Goal: Contribute content

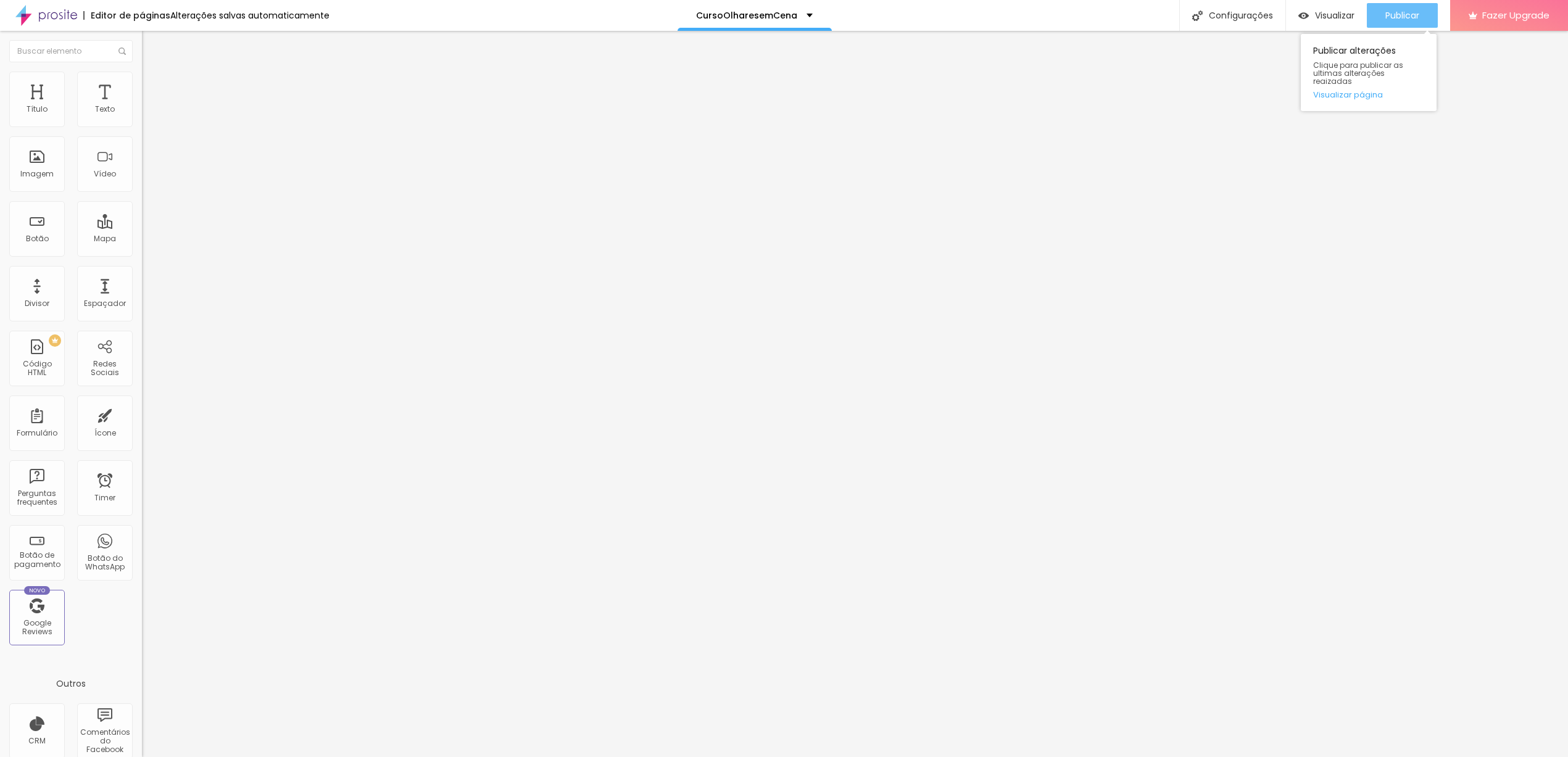
click at [1393, 20] on span "Publicar" at bounding box center [1402, 15] width 34 height 10
type input "47"
click at [142, 291] on input "range" at bounding box center [181, 296] width 79 height 10
type input "70"
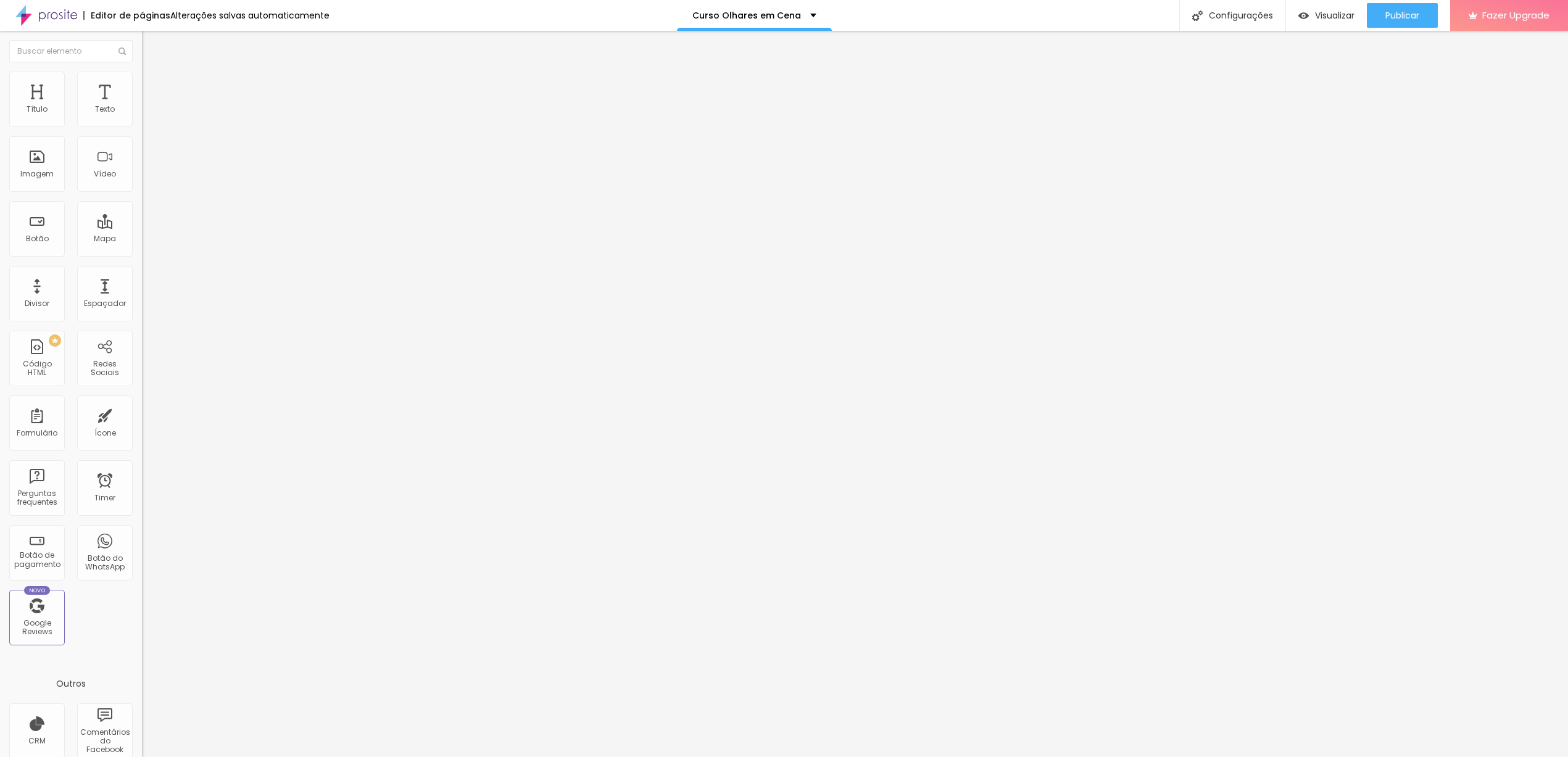
type input "70"
click at [142, 291] on input "range" at bounding box center [181, 296] width 79 height 10
click at [142, 116] on input "text" at bounding box center [216, 110] width 148 height 13
paste input "[URL][DOMAIN_NAME]"
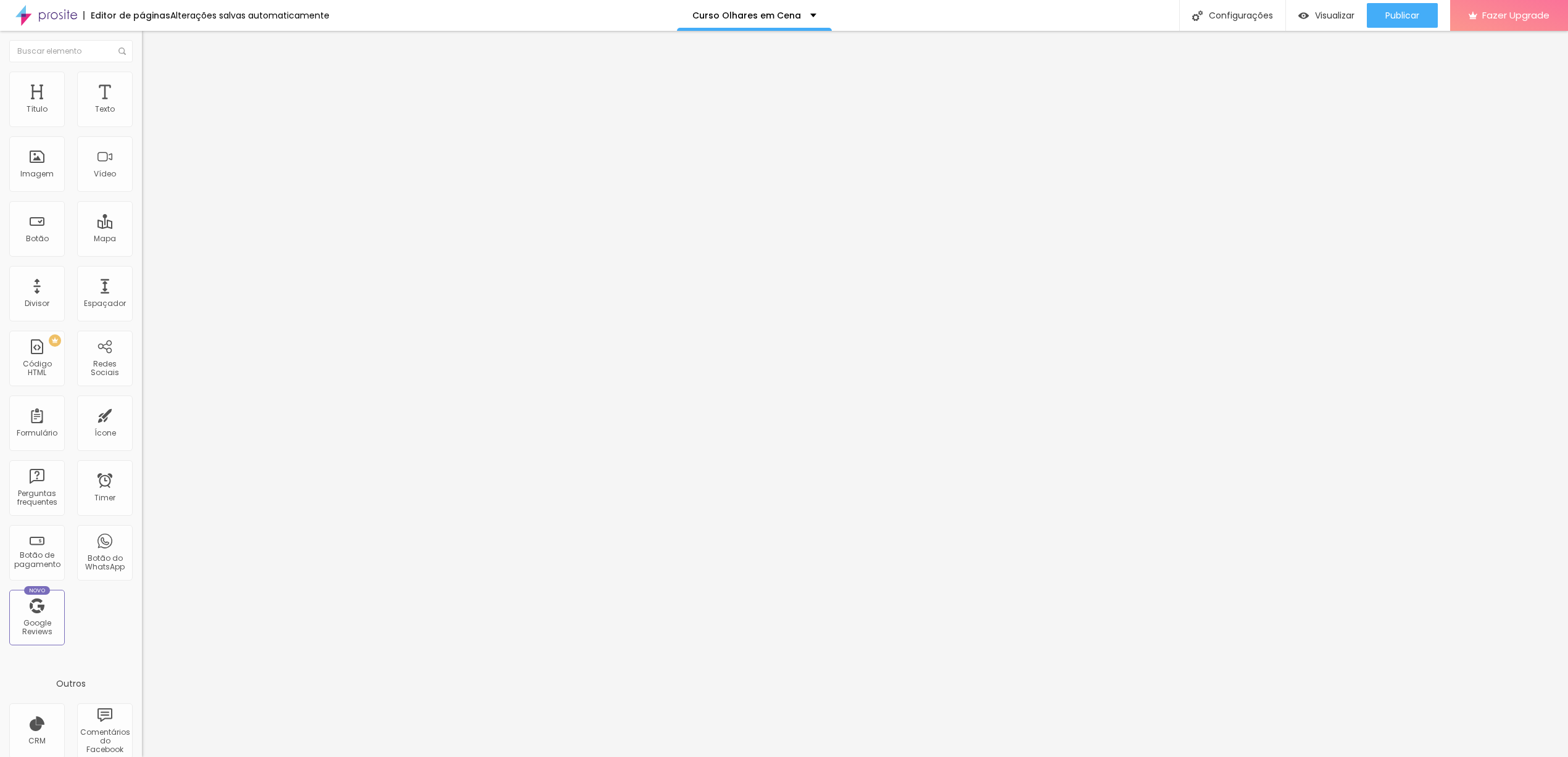
scroll to position [0, 85]
type input "[URL][DOMAIN_NAME]"
type input "18"
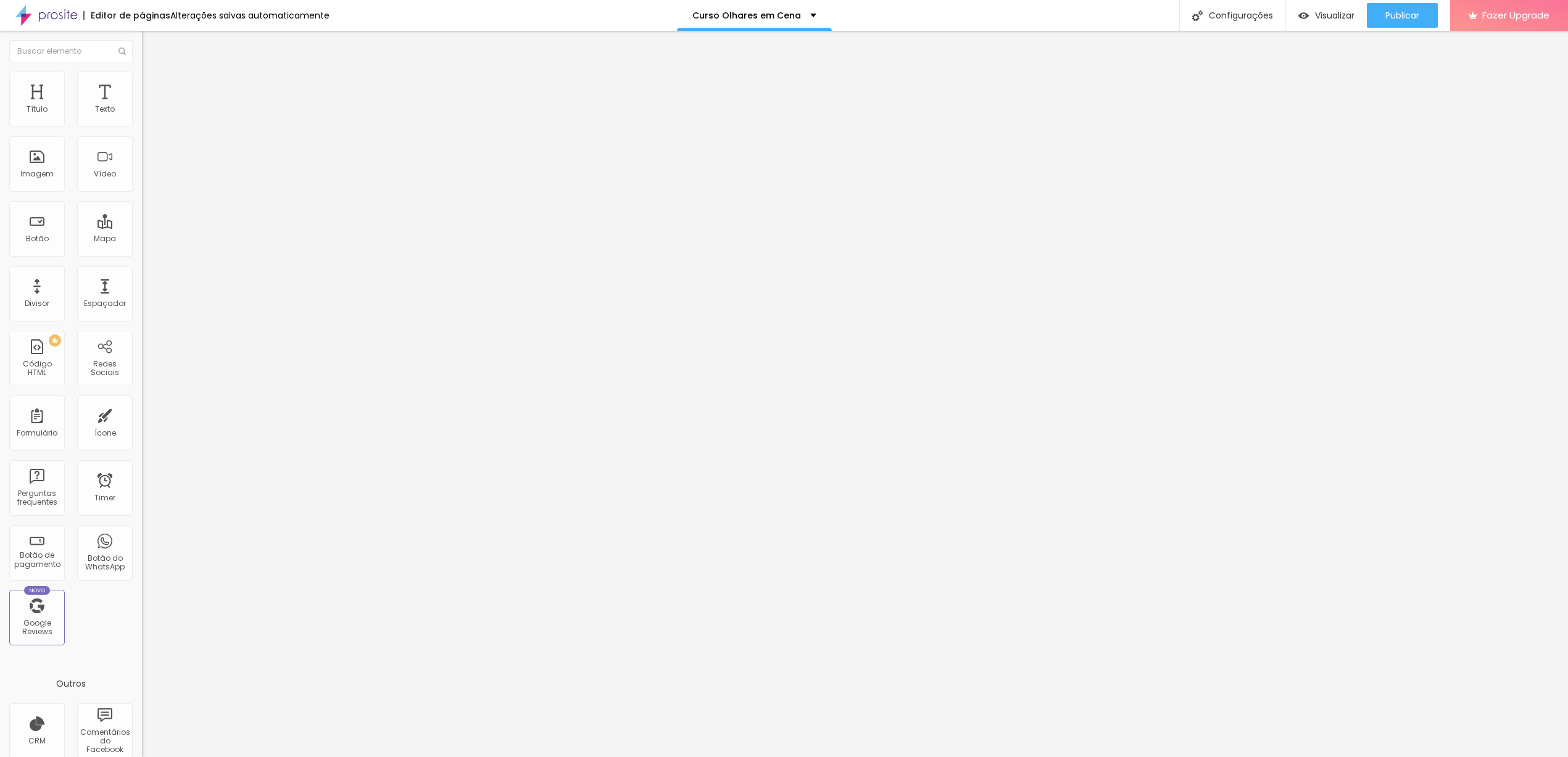
type input "18"
click at [142, 227] on input "range" at bounding box center [181, 232] width 79 height 10
click at [142, 106] on span "Trocar imagem" at bounding box center [175, 101] width 68 height 11
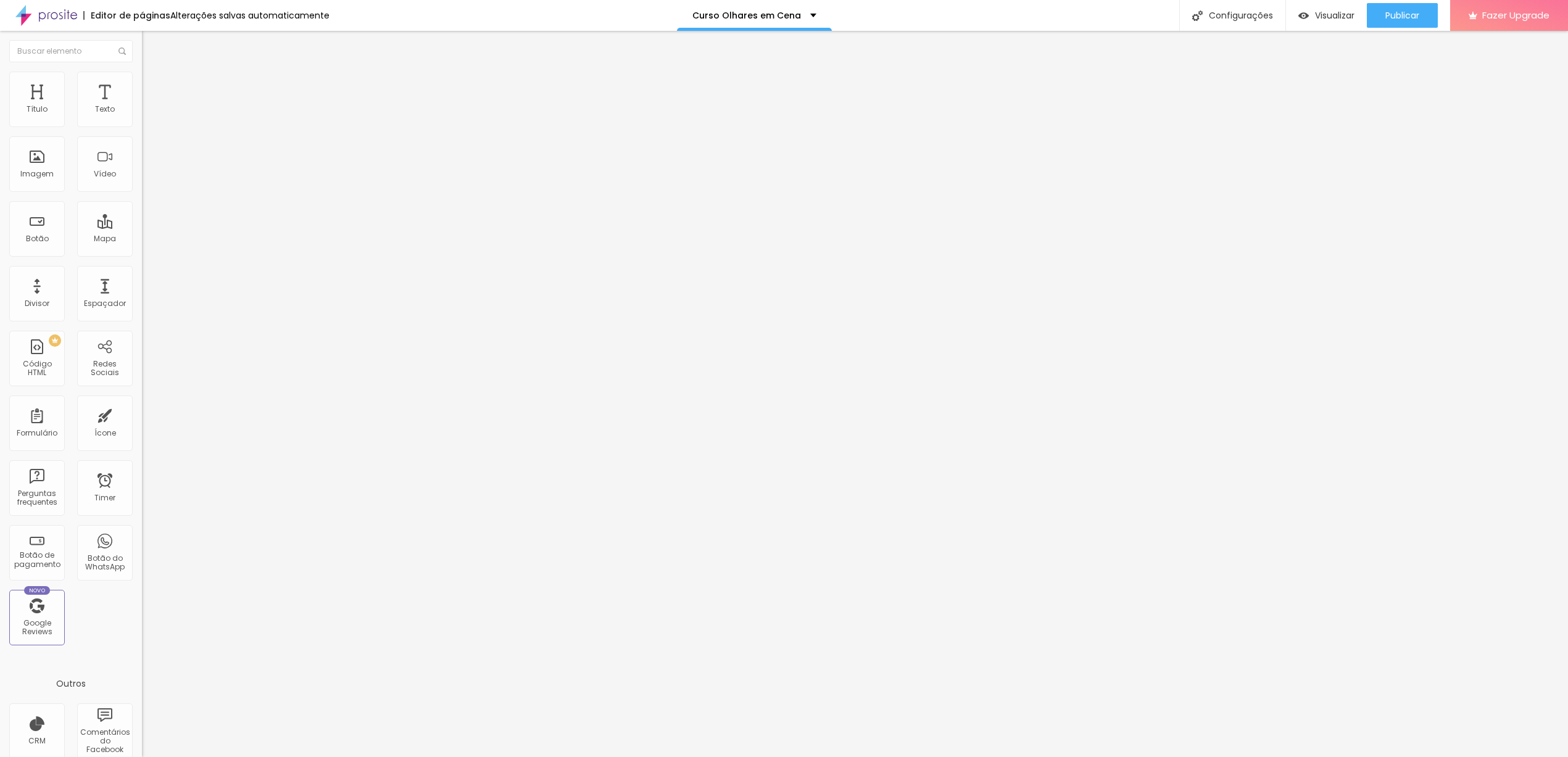
click at [142, 106] on span "Trocar imagem" at bounding box center [175, 101] width 68 height 11
click at [142, 238] on input "16" at bounding box center [165, 245] width 46 height 13
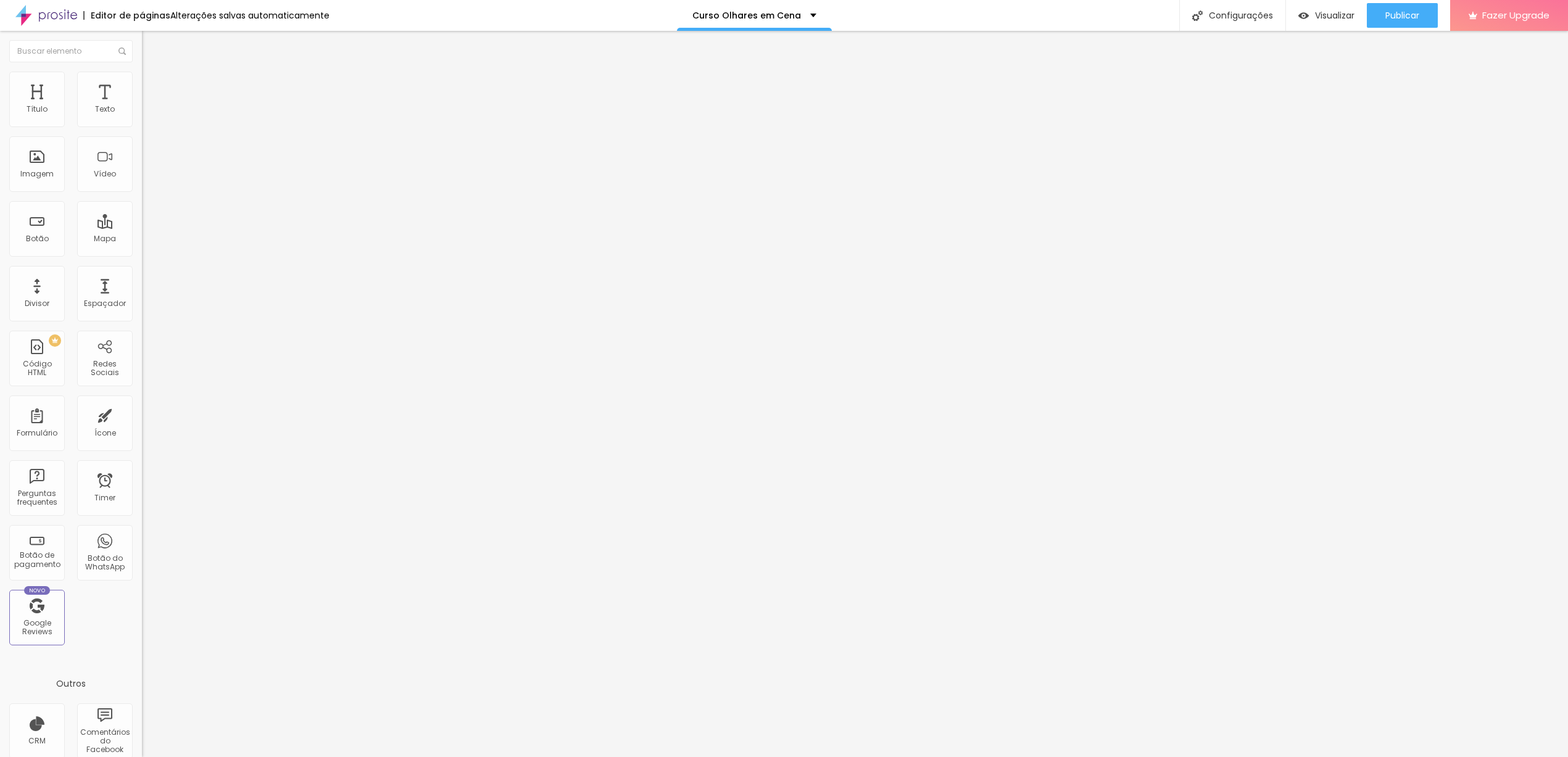
type input "8"
type input "1"
type input "18"
type input "1.2"
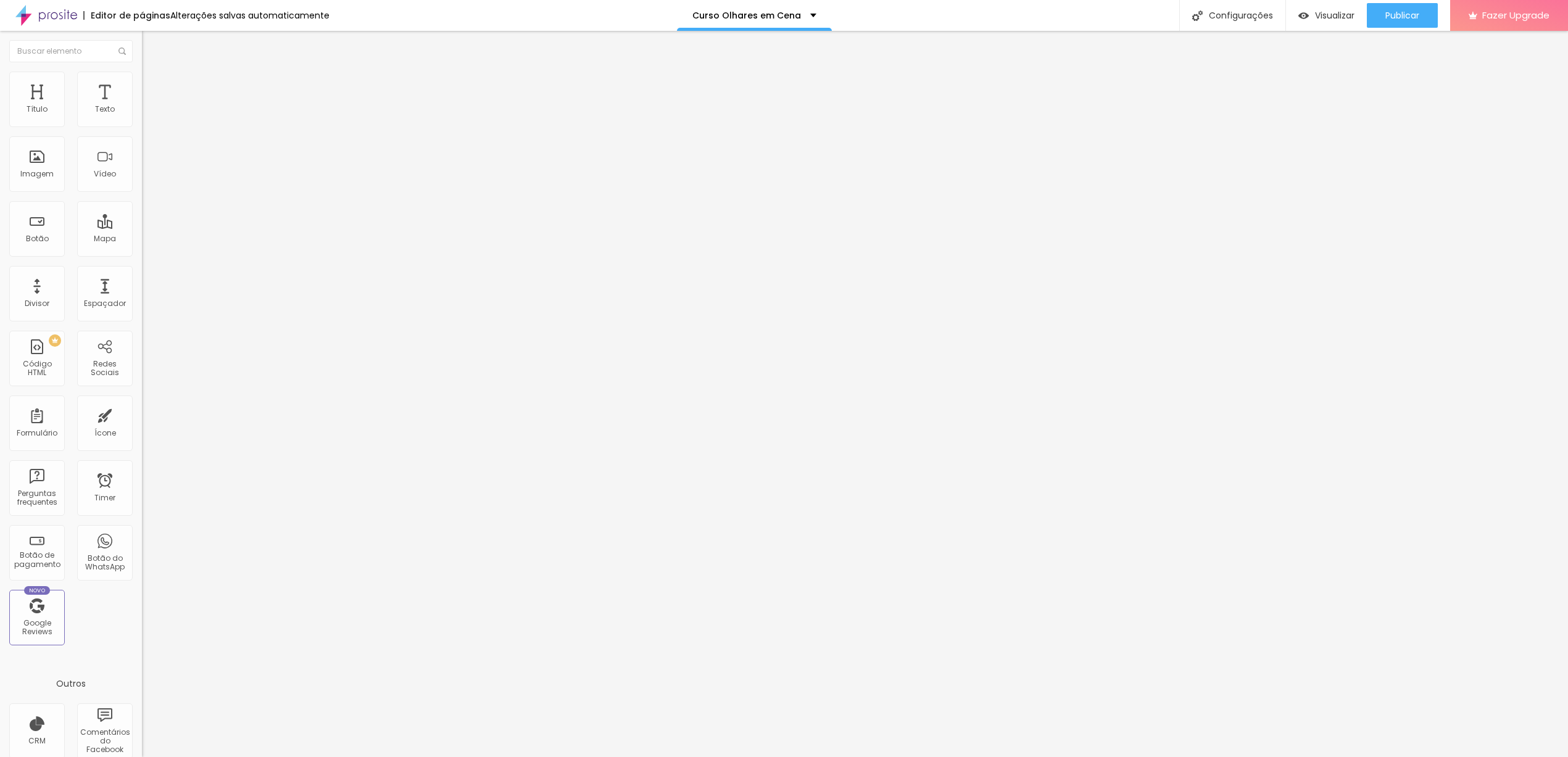
type input "1.2"
type input "0.9"
type input "0.8"
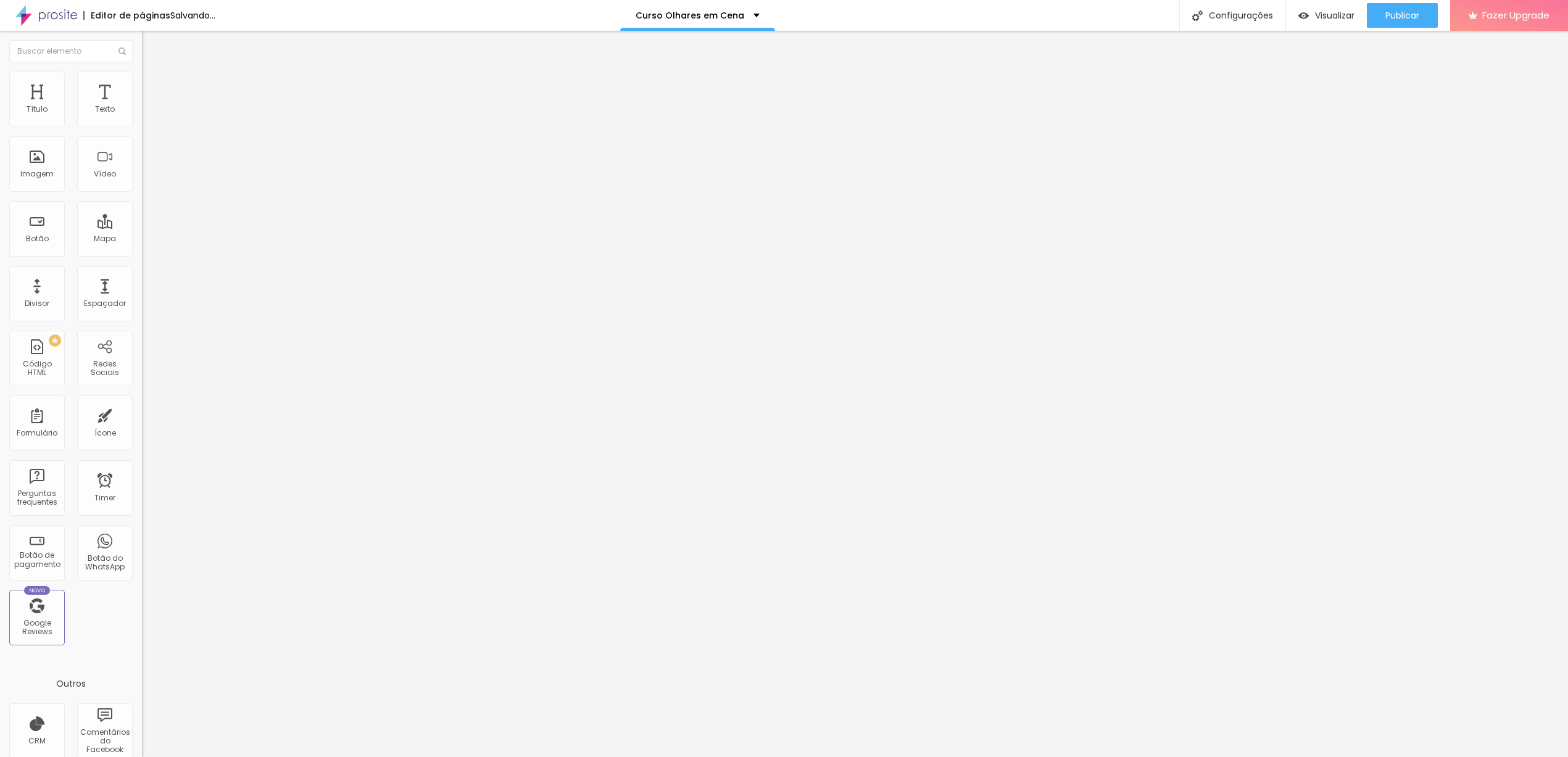
type input "0.6"
type input "0.5"
drag, startPoint x: 68, startPoint y: 306, endPoint x: 0, endPoint y: 310, distance: 68.1
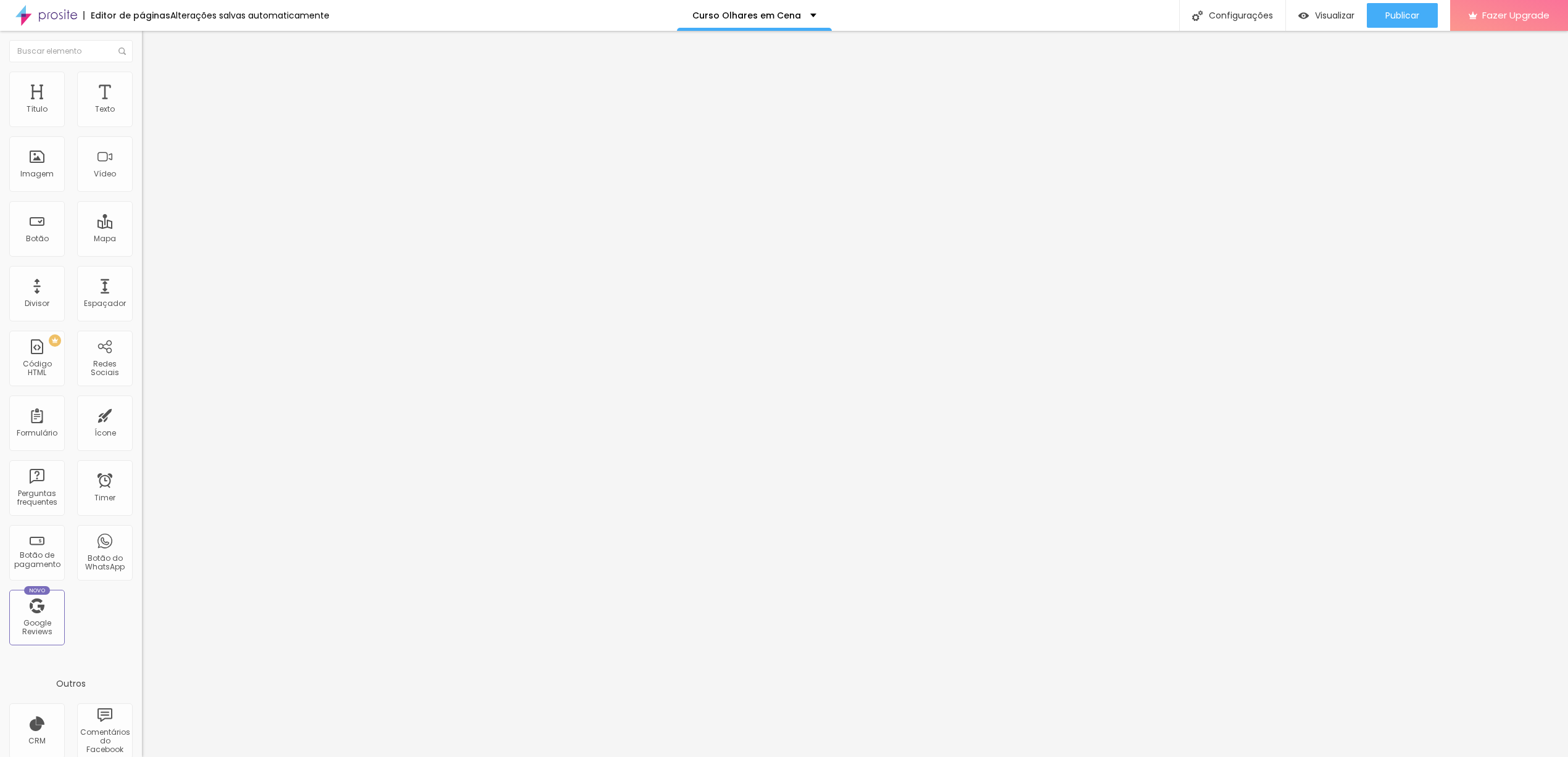
type input "0.5"
click at [142, 641] on input "range" at bounding box center [181, 645] width 79 height 10
type input "25"
type input "14"
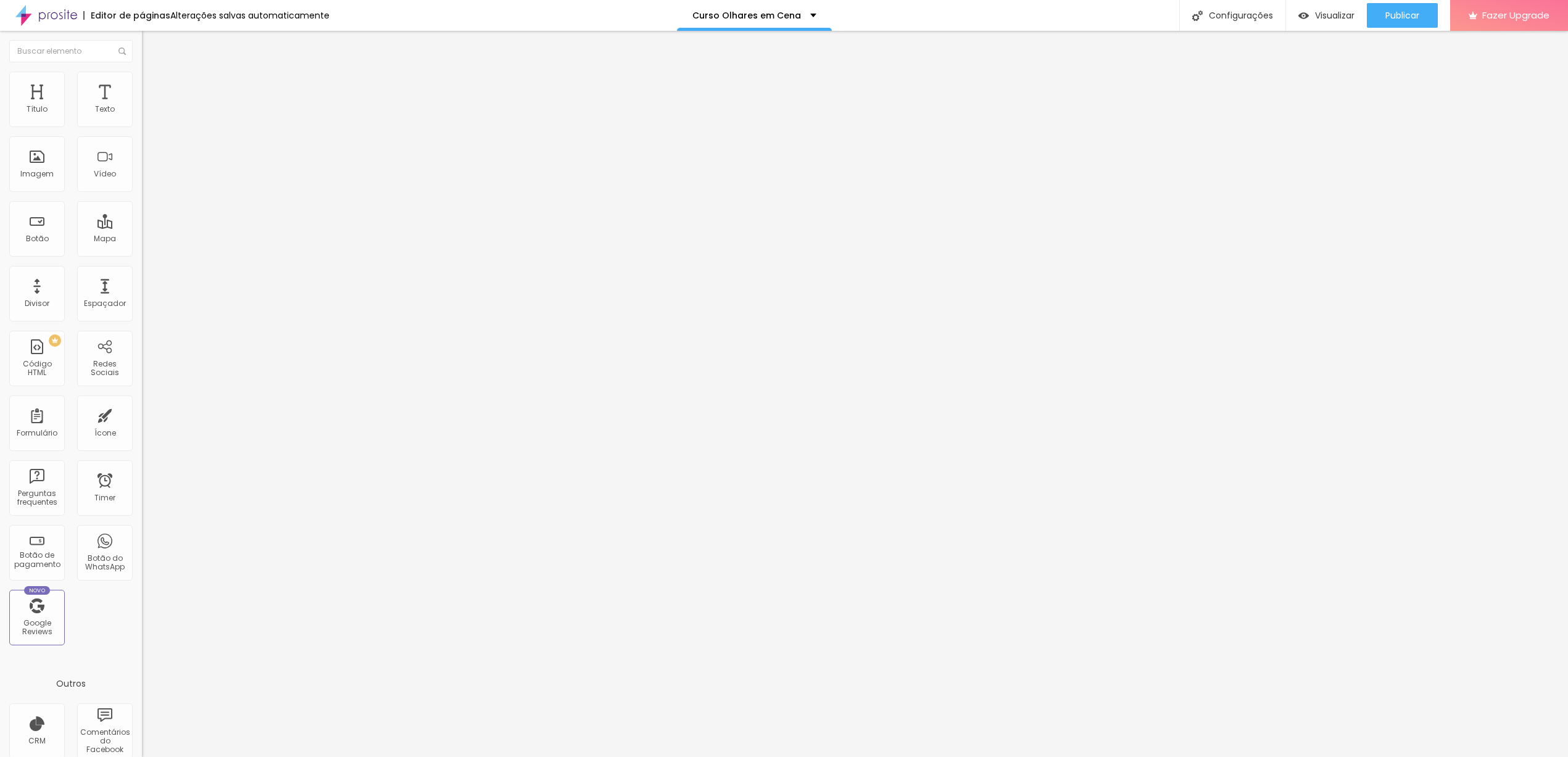
type input "14"
type input "18"
type input "65"
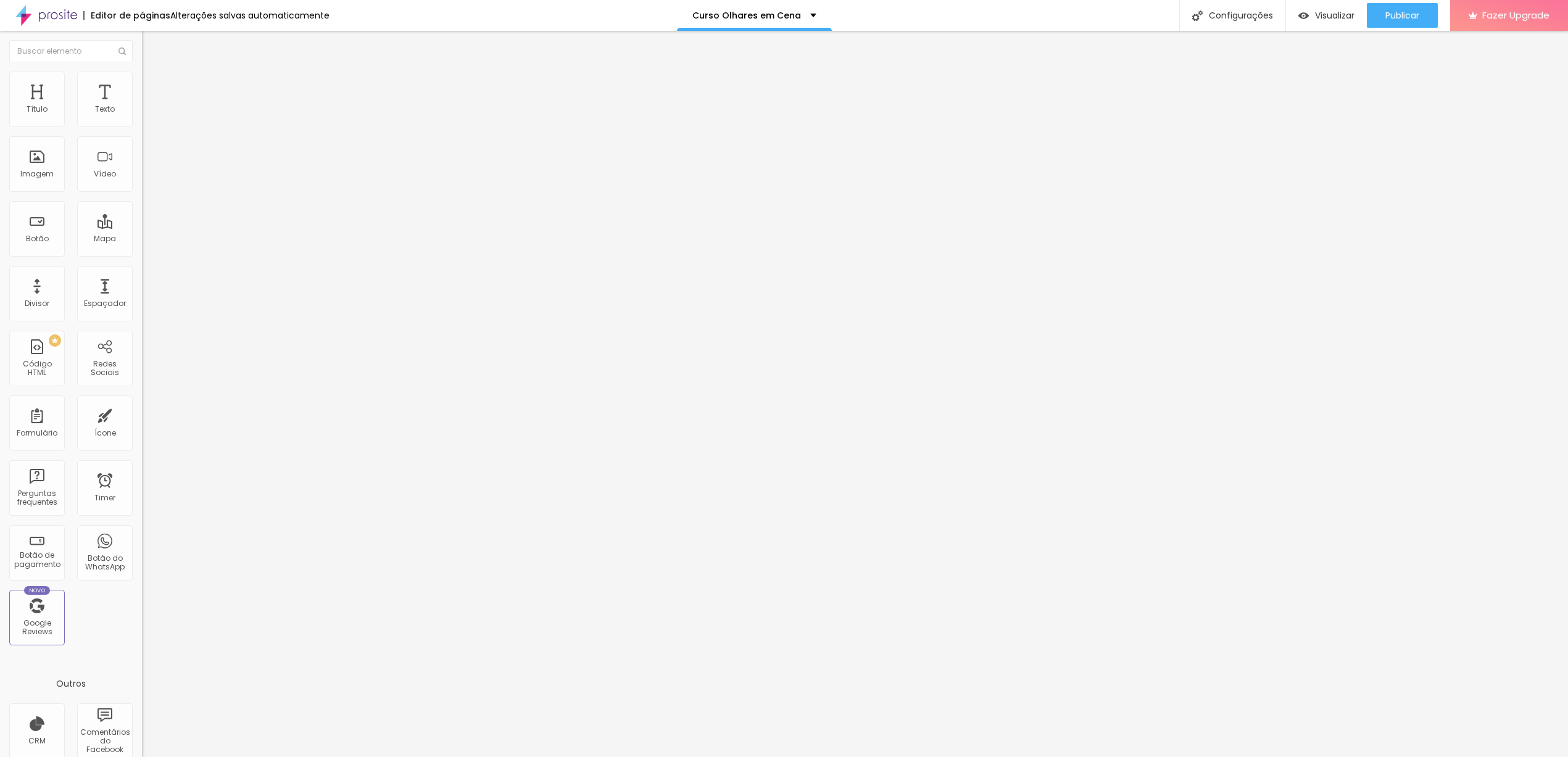
type input "66"
type input "67"
type input "66"
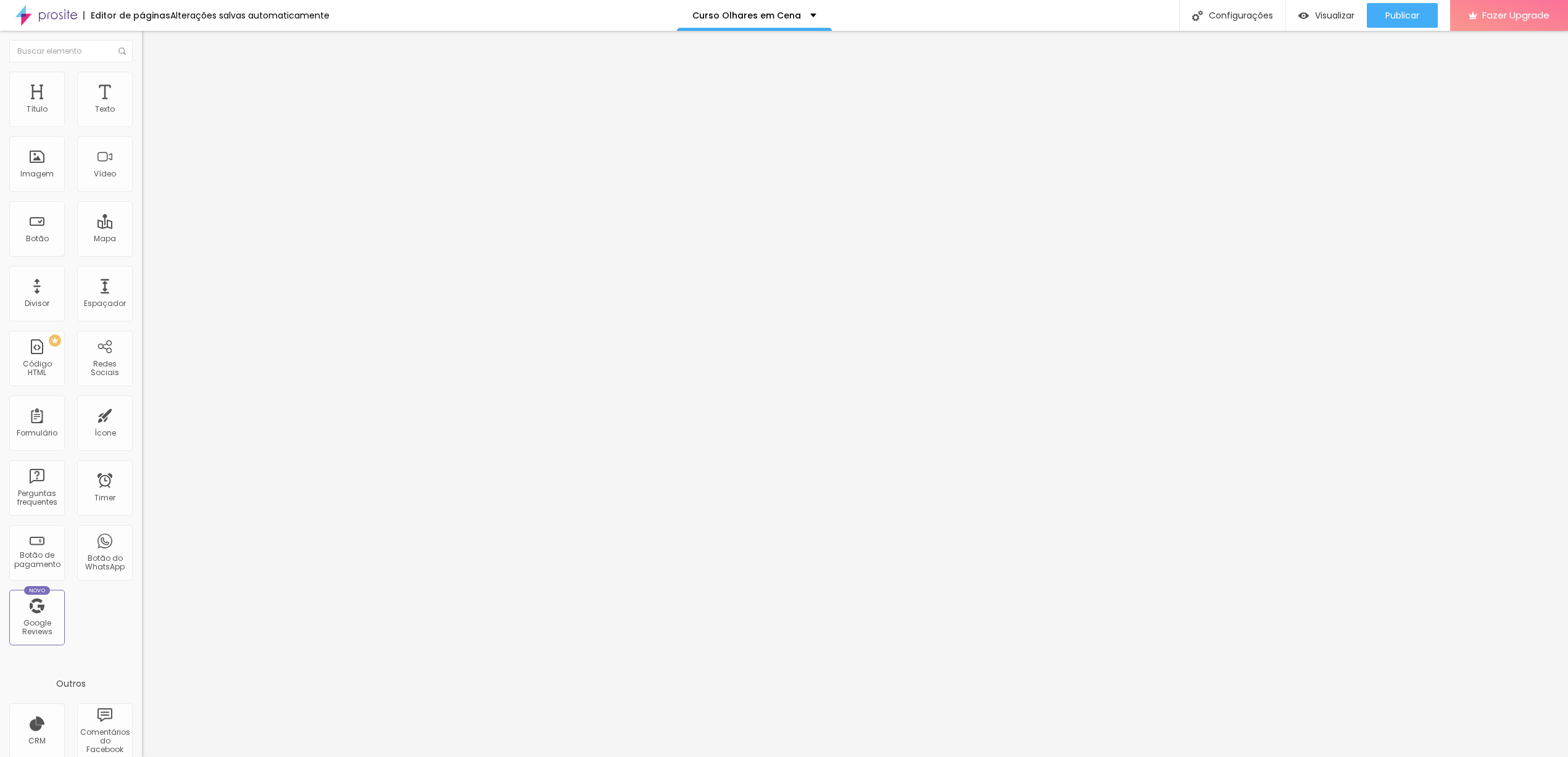
type input "66"
type input "64"
type input "63"
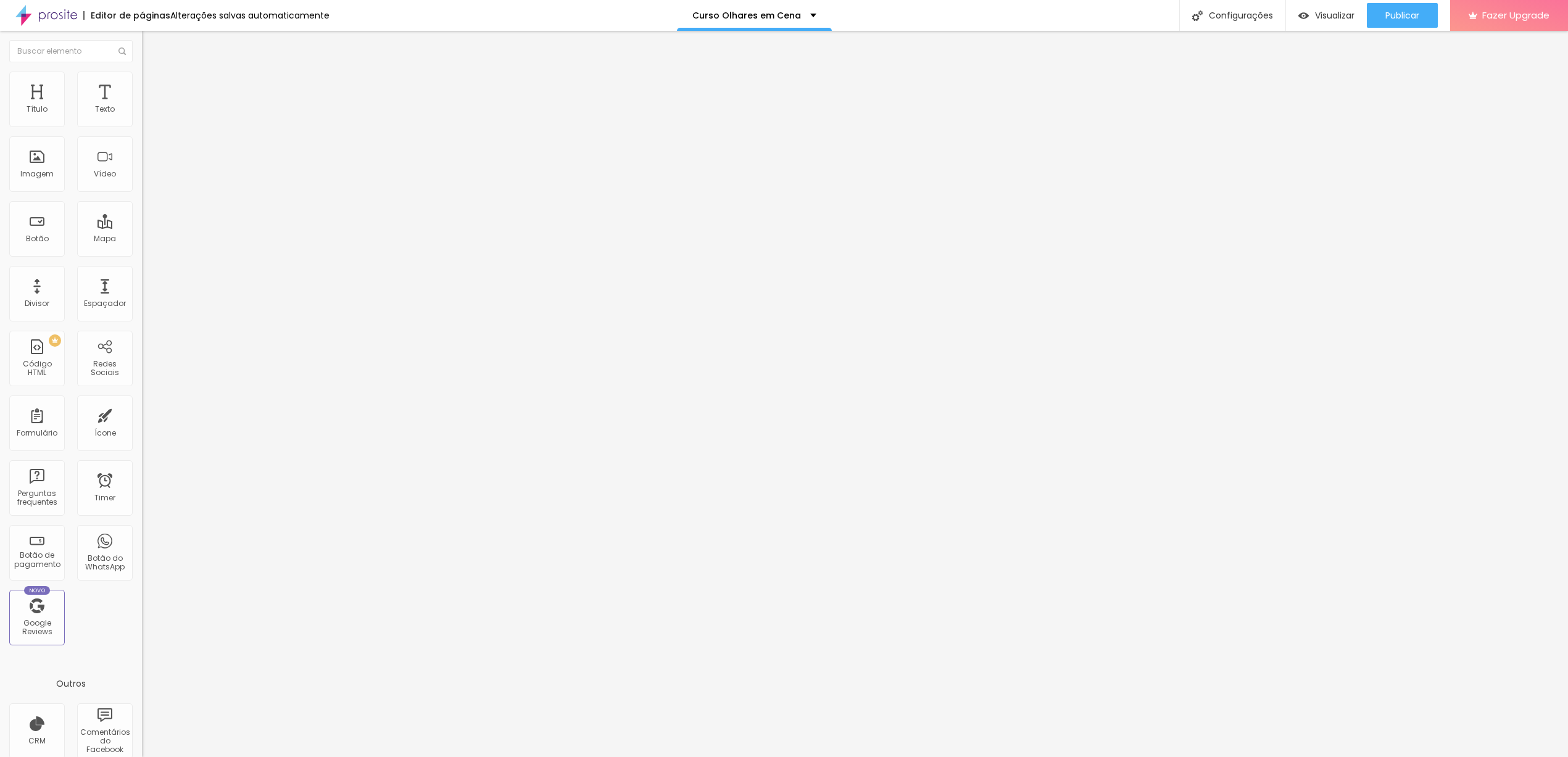
type input "62"
type input "61"
type input "60"
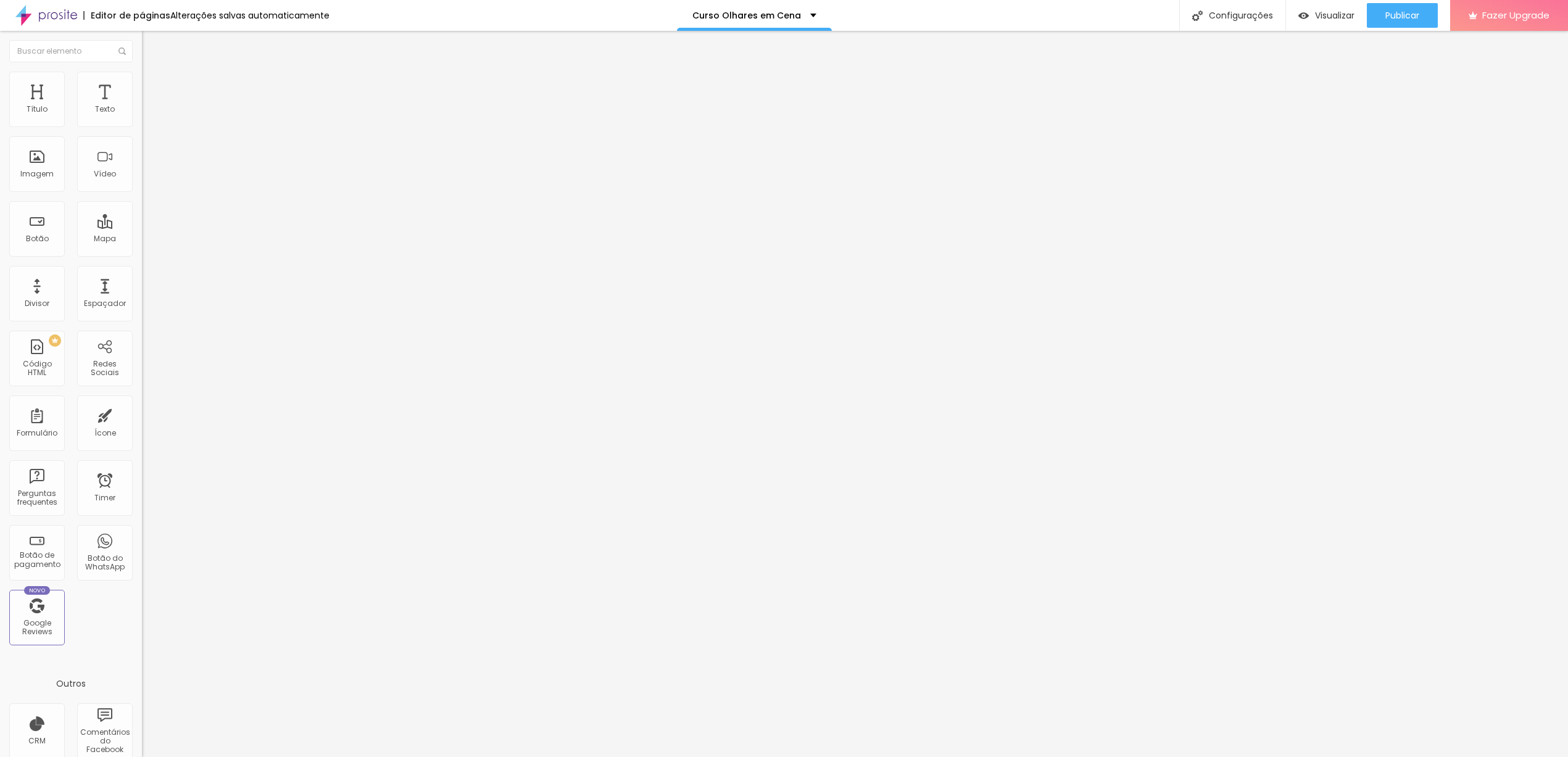
type input "60"
type input "59"
type input "57"
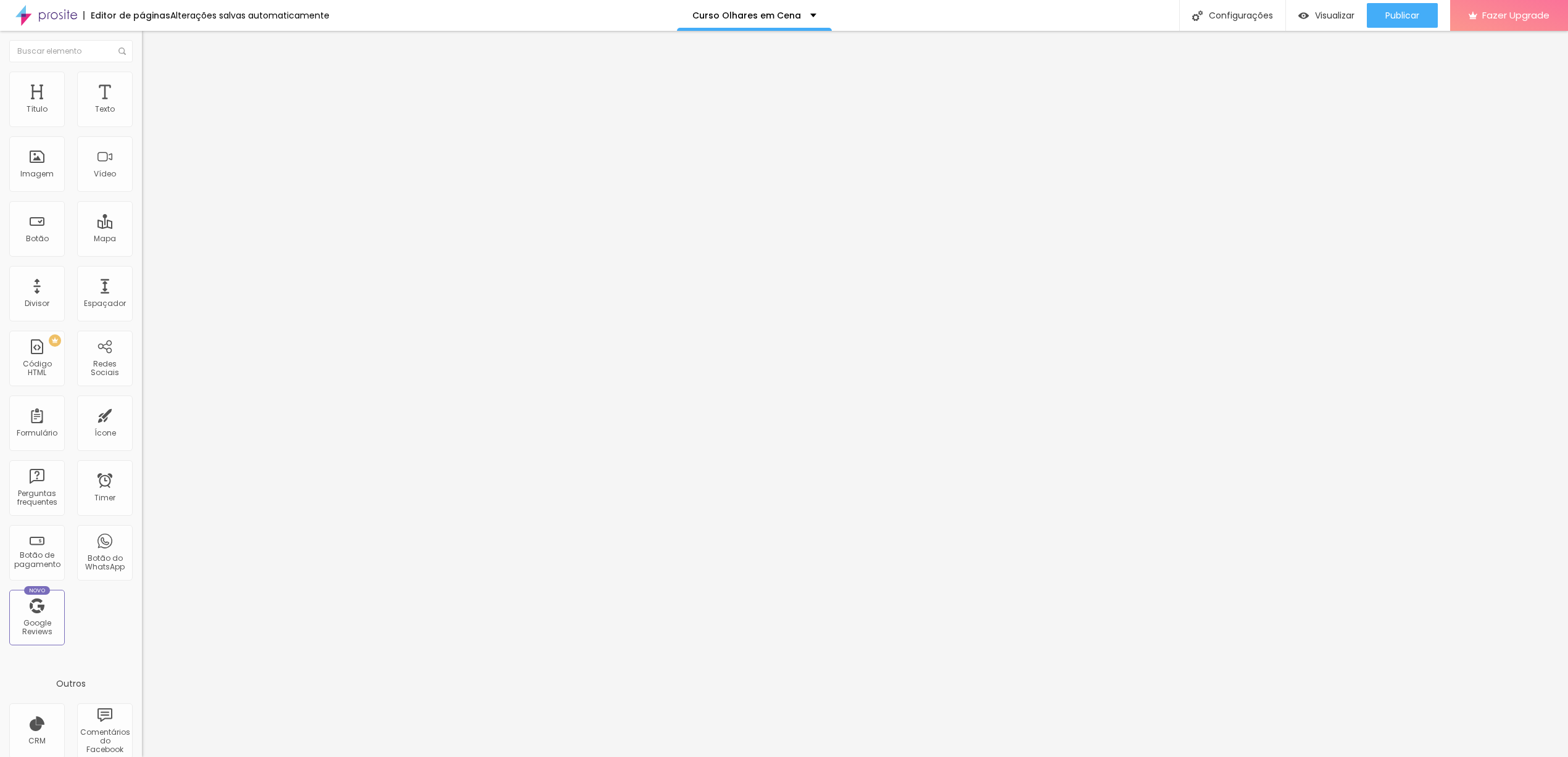
type input "56"
type input "55"
type input "54"
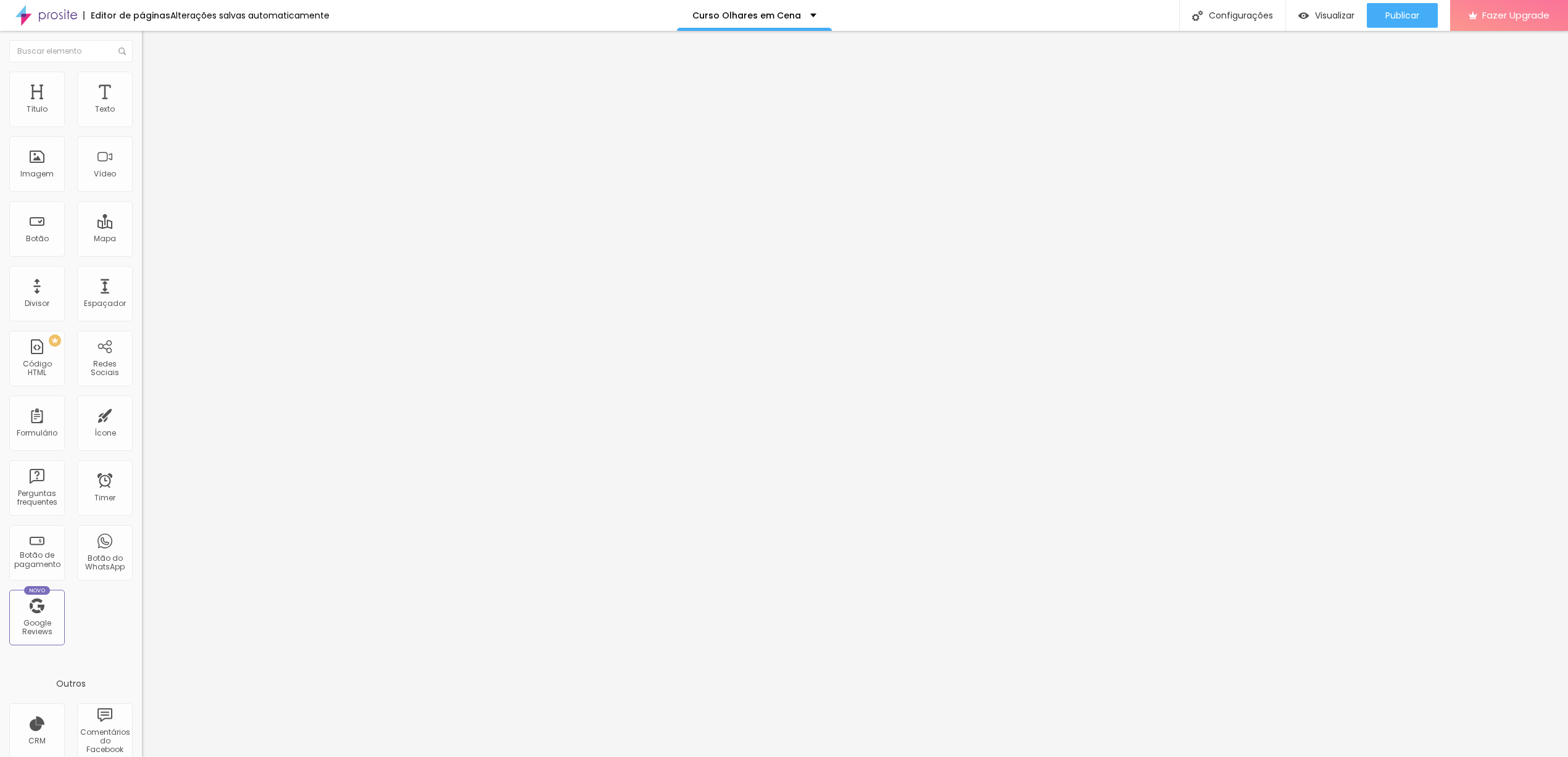
type input "54"
type input "53"
type input "52"
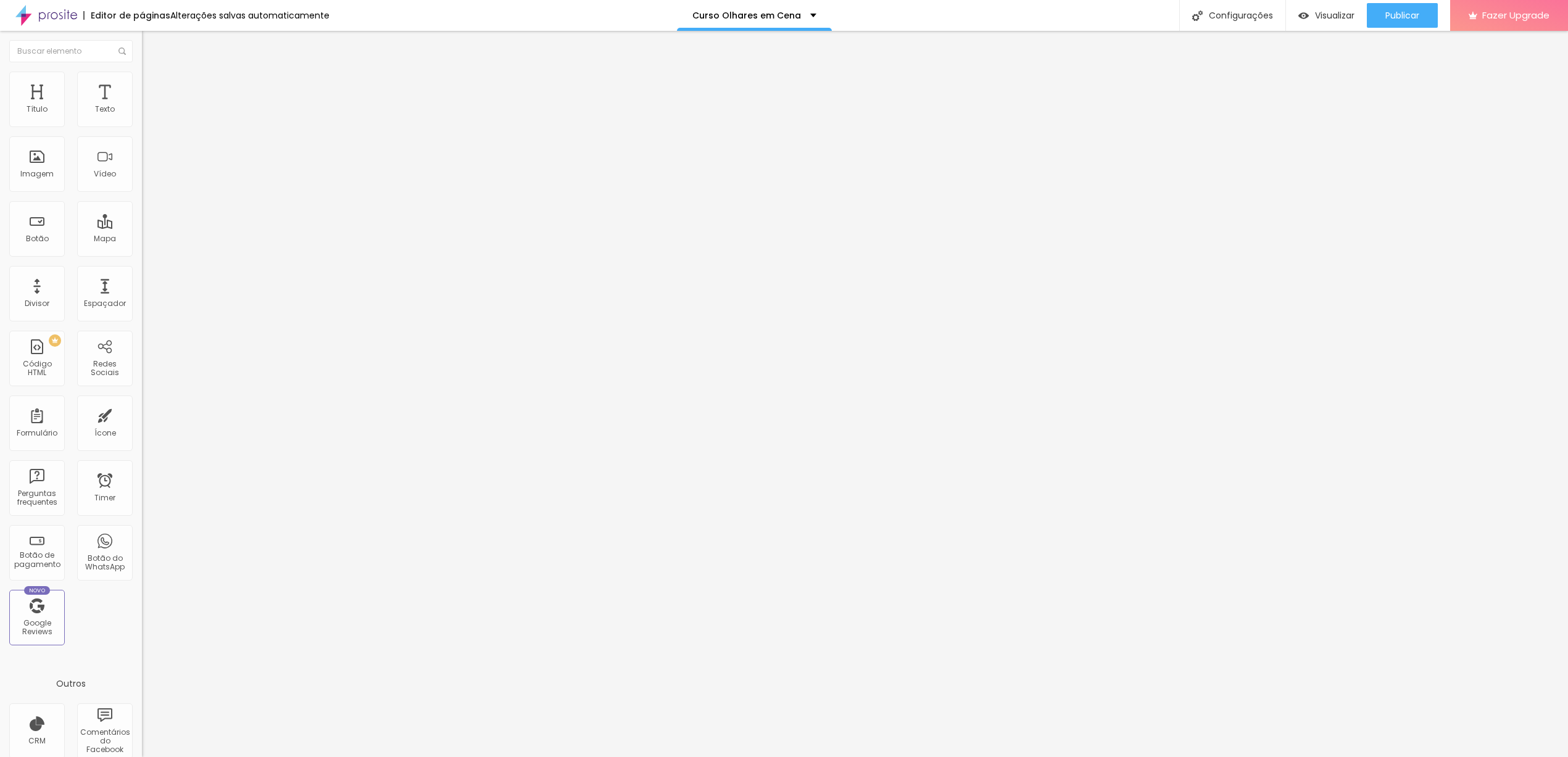
type input "51"
type input "50"
type input "47"
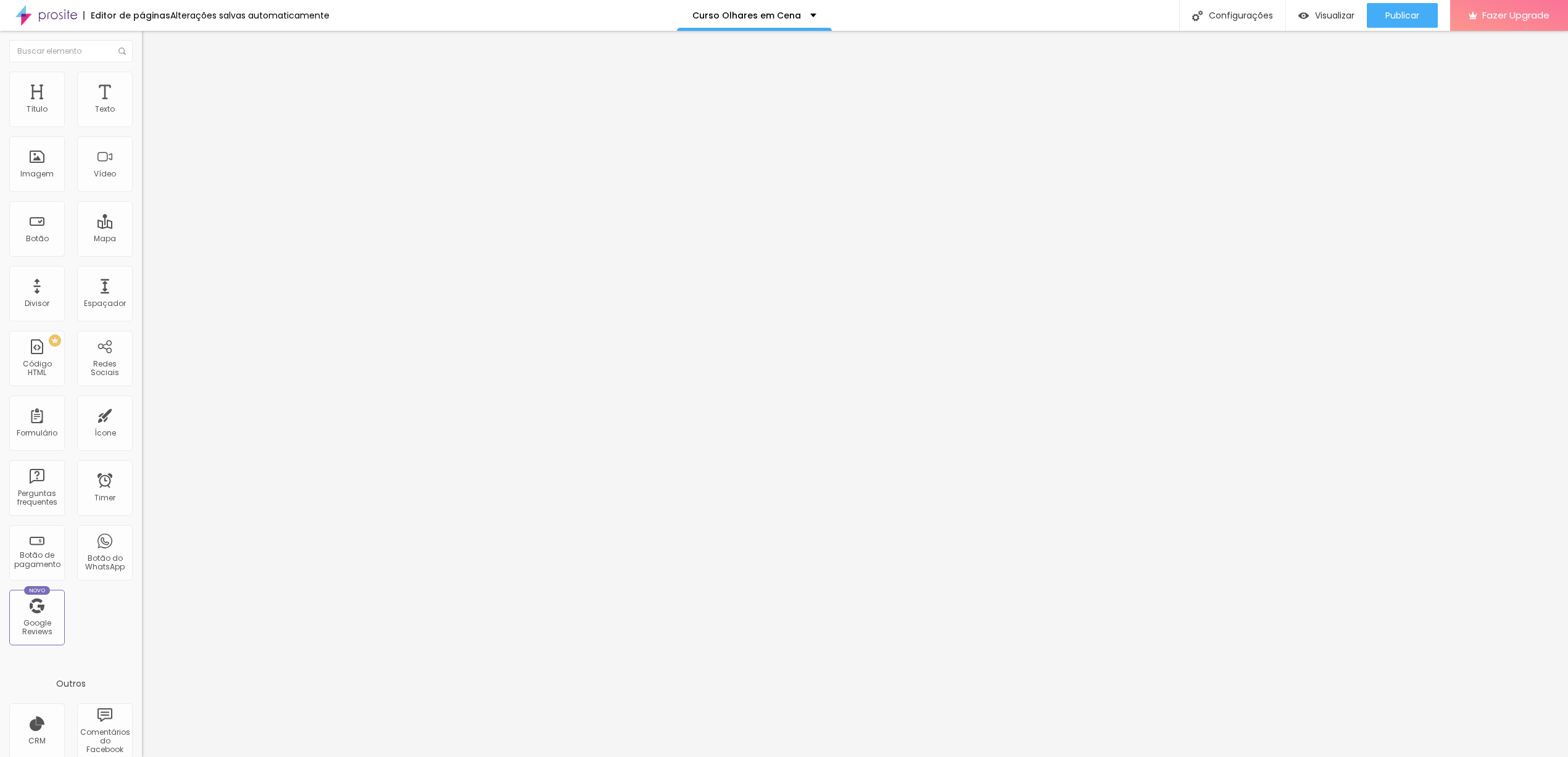
type input "47"
type input "46"
type input "45"
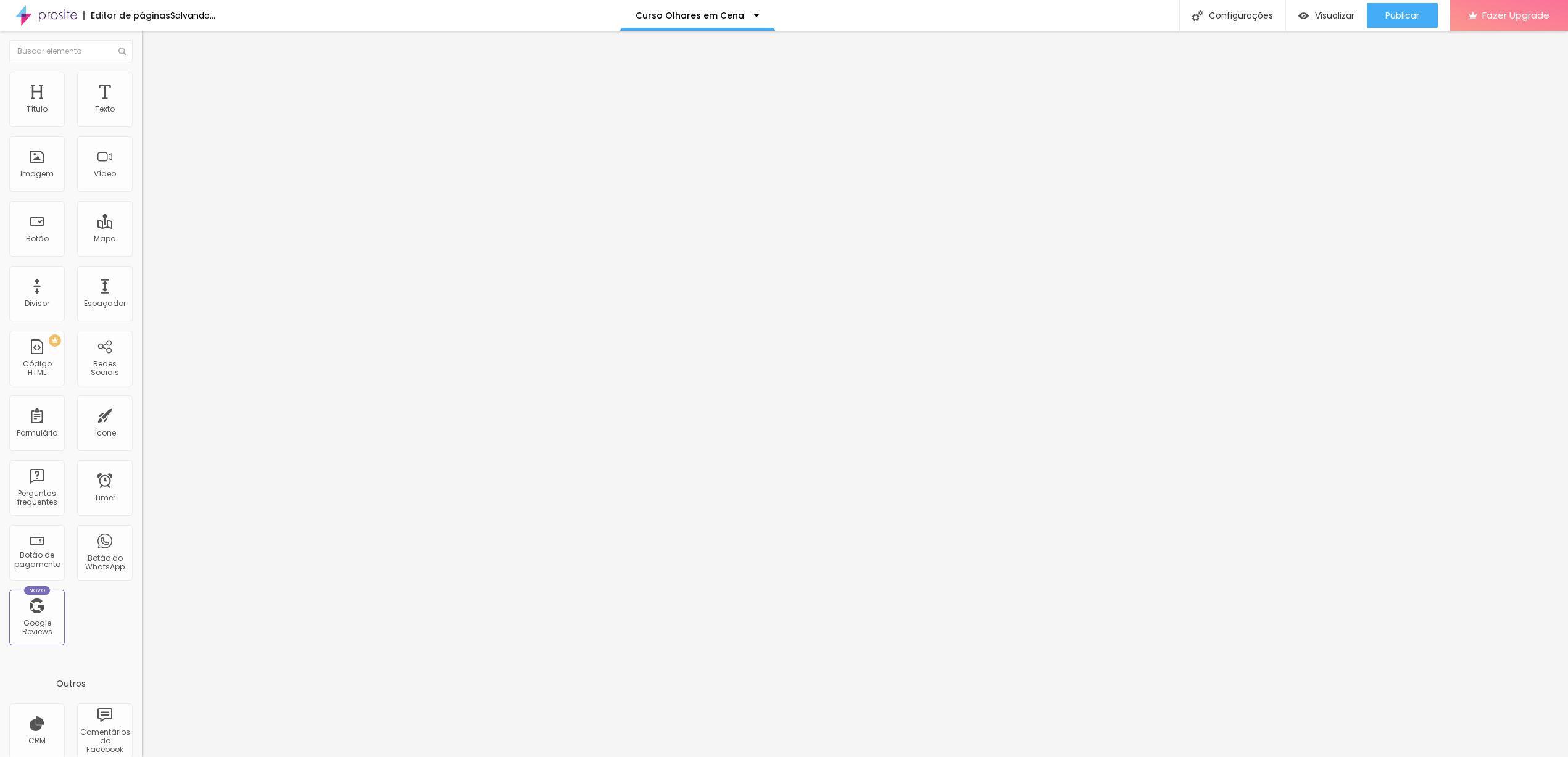
type input "44"
type input "43"
type input "42"
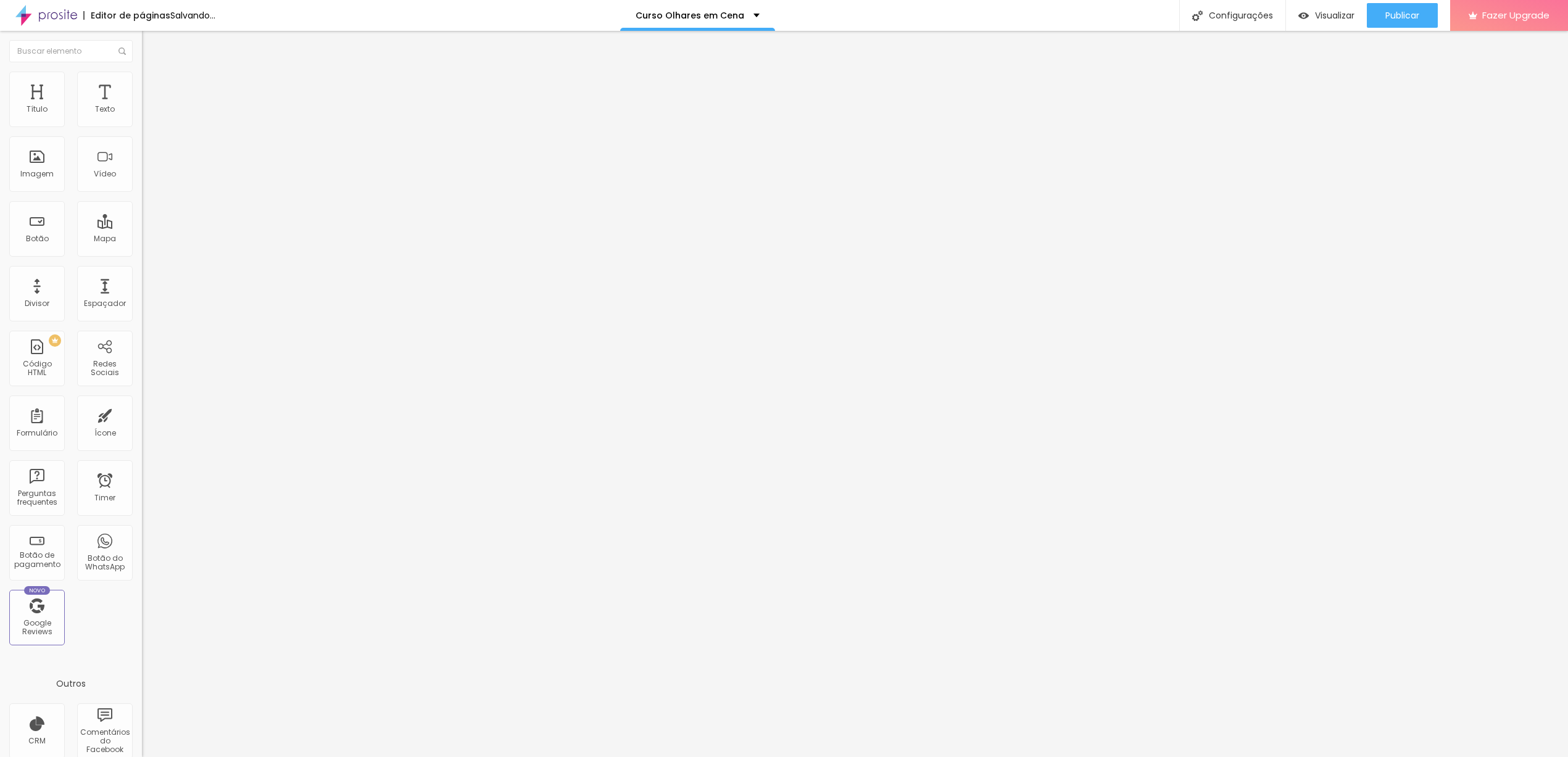
type input "42"
type input "41"
type input "40"
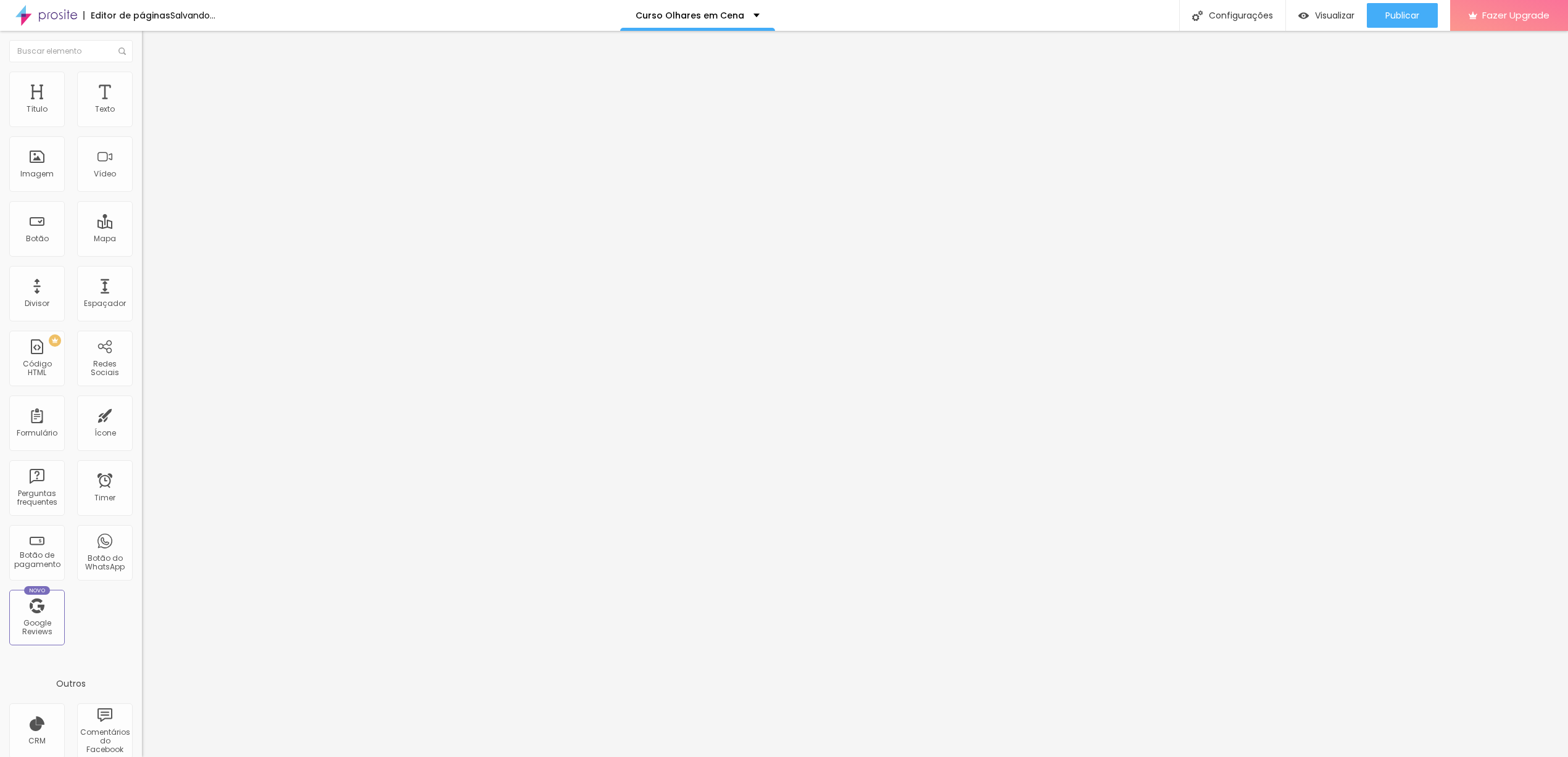
type input "39"
drag, startPoint x: 38, startPoint y: 259, endPoint x: 50, endPoint y: 267, distance: 14.4
type input "39"
click at [142, 291] on input "range" at bounding box center [181, 296] width 79 height 10
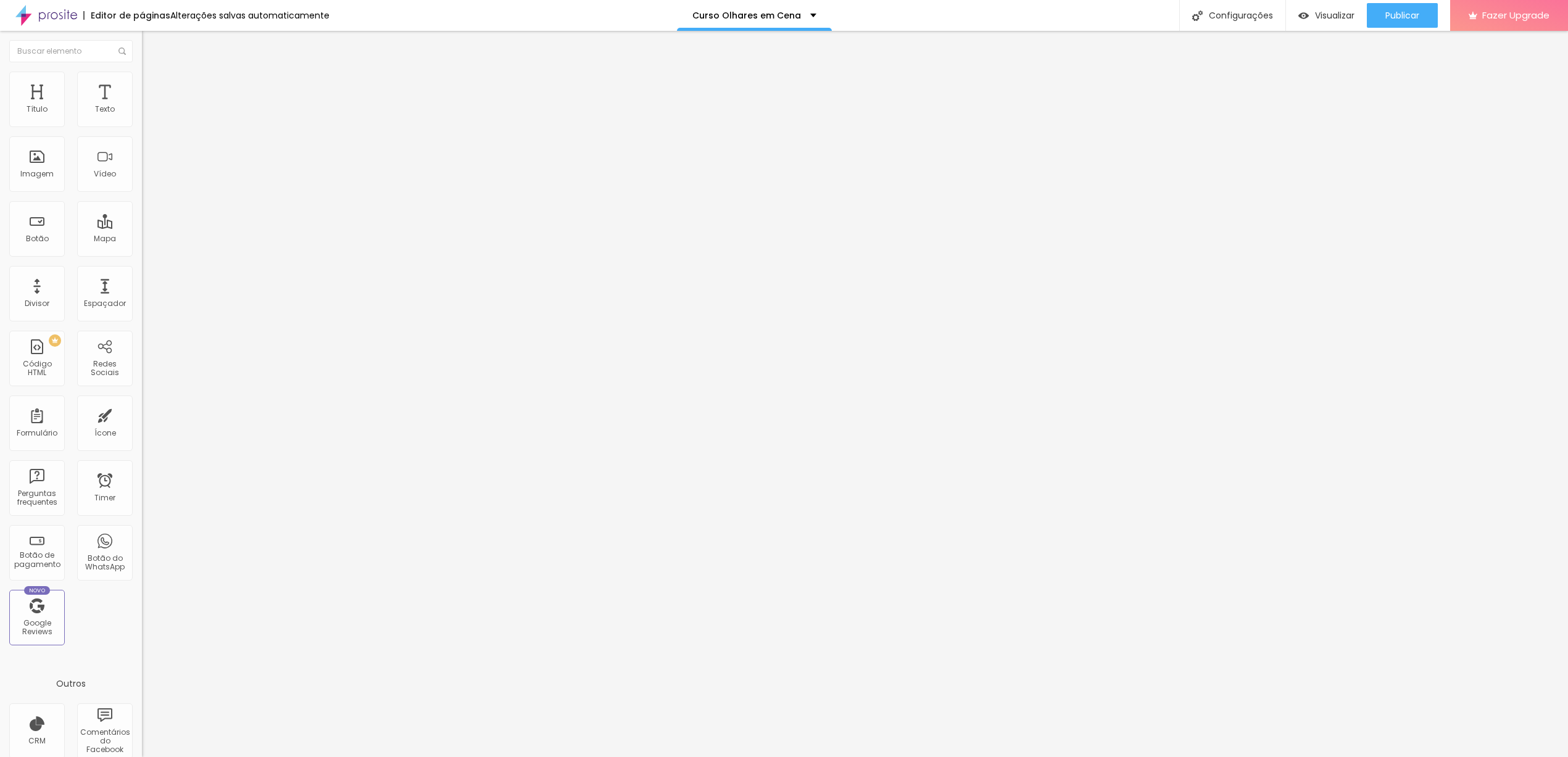
click at [142, 238] on input "16" at bounding box center [165, 245] width 46 height 13
type input "8"
type input "1"
type input "18"
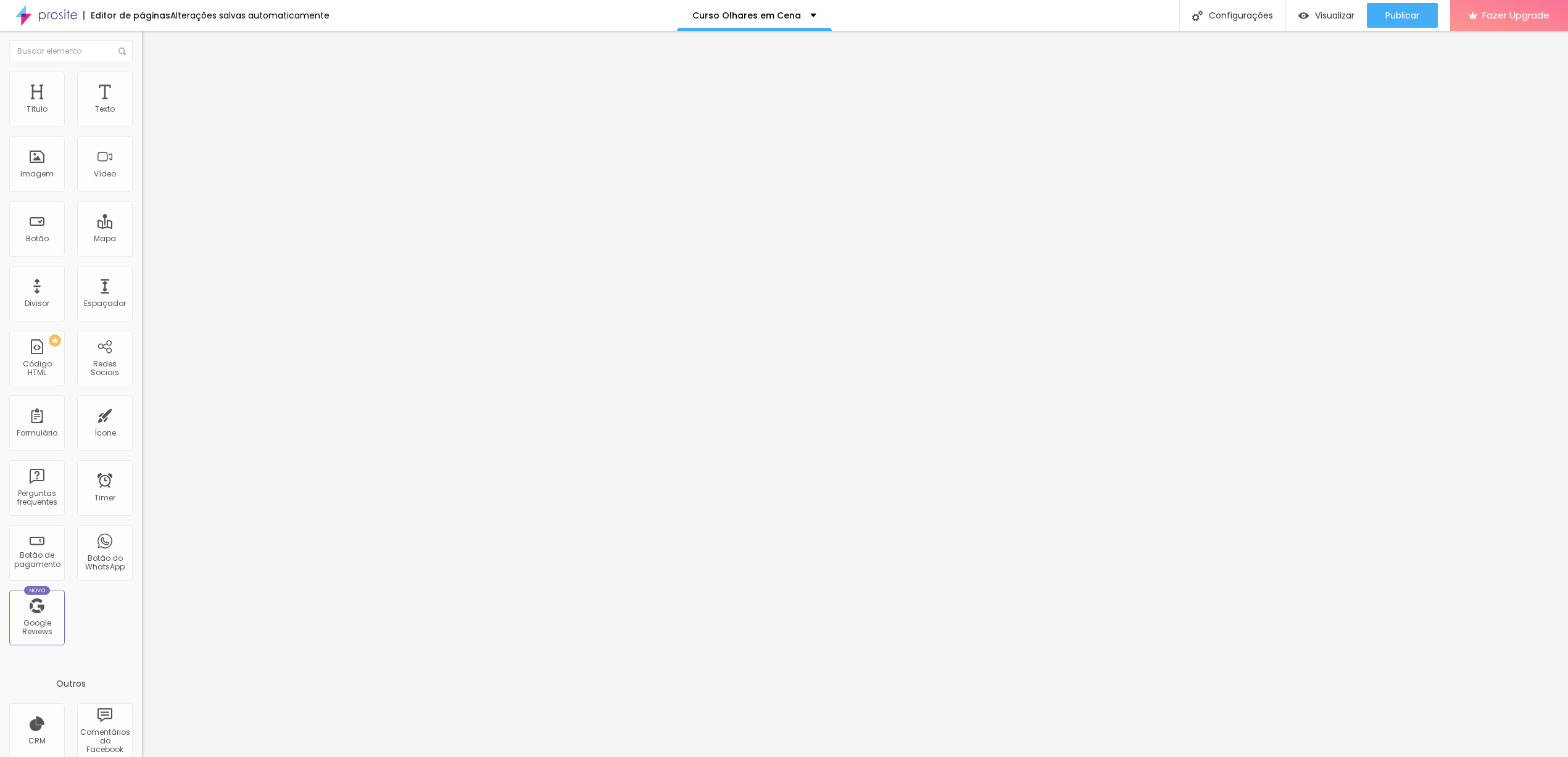
type input "18"
click at [142, 302] on input "39" at bounding box center [168, 309] width 53 height 13
type input "14"
type input "2"
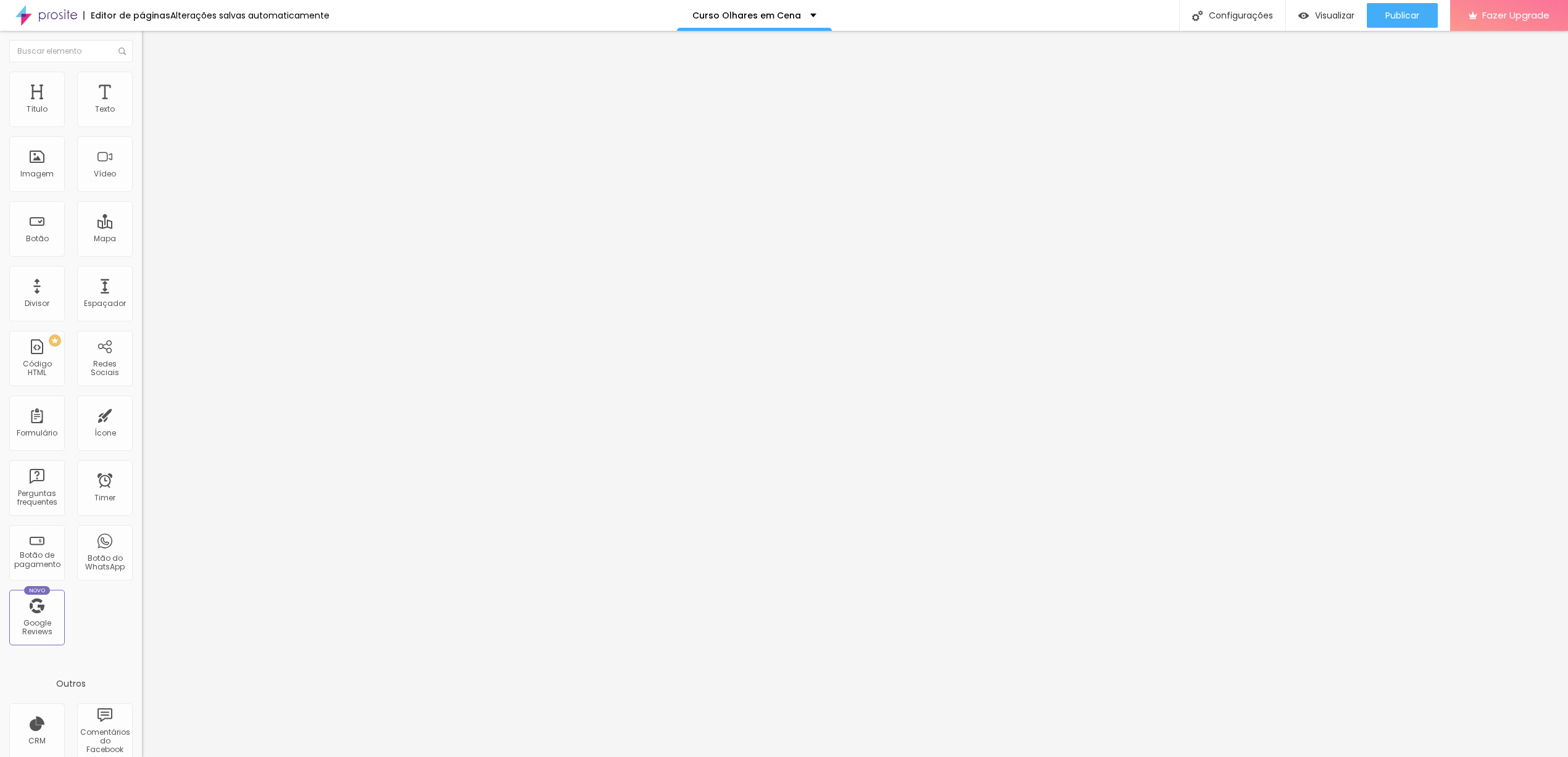
type input "24"
type input "23"
type input "19"
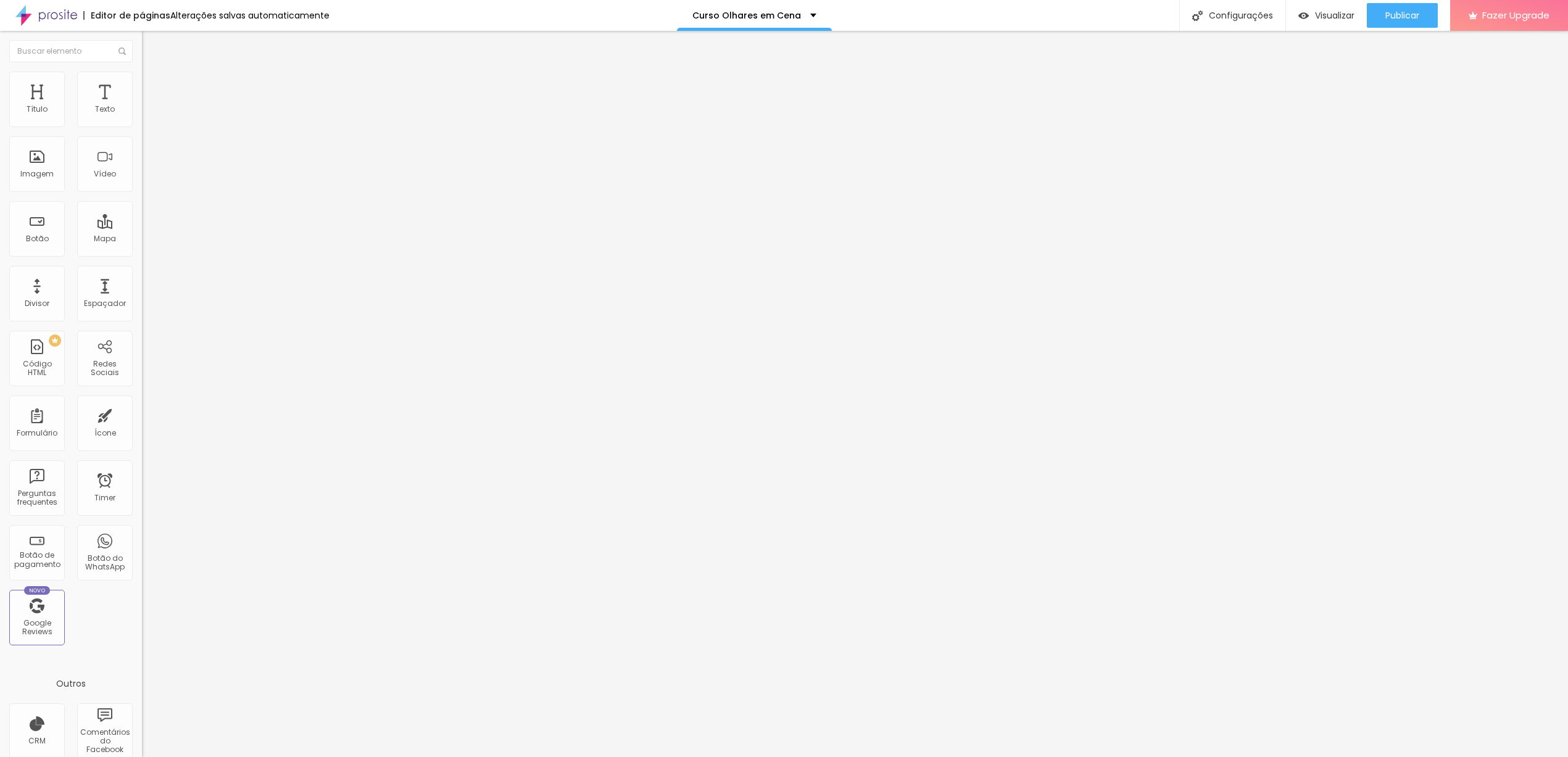
type input "19"
type input "16"
type input "14"
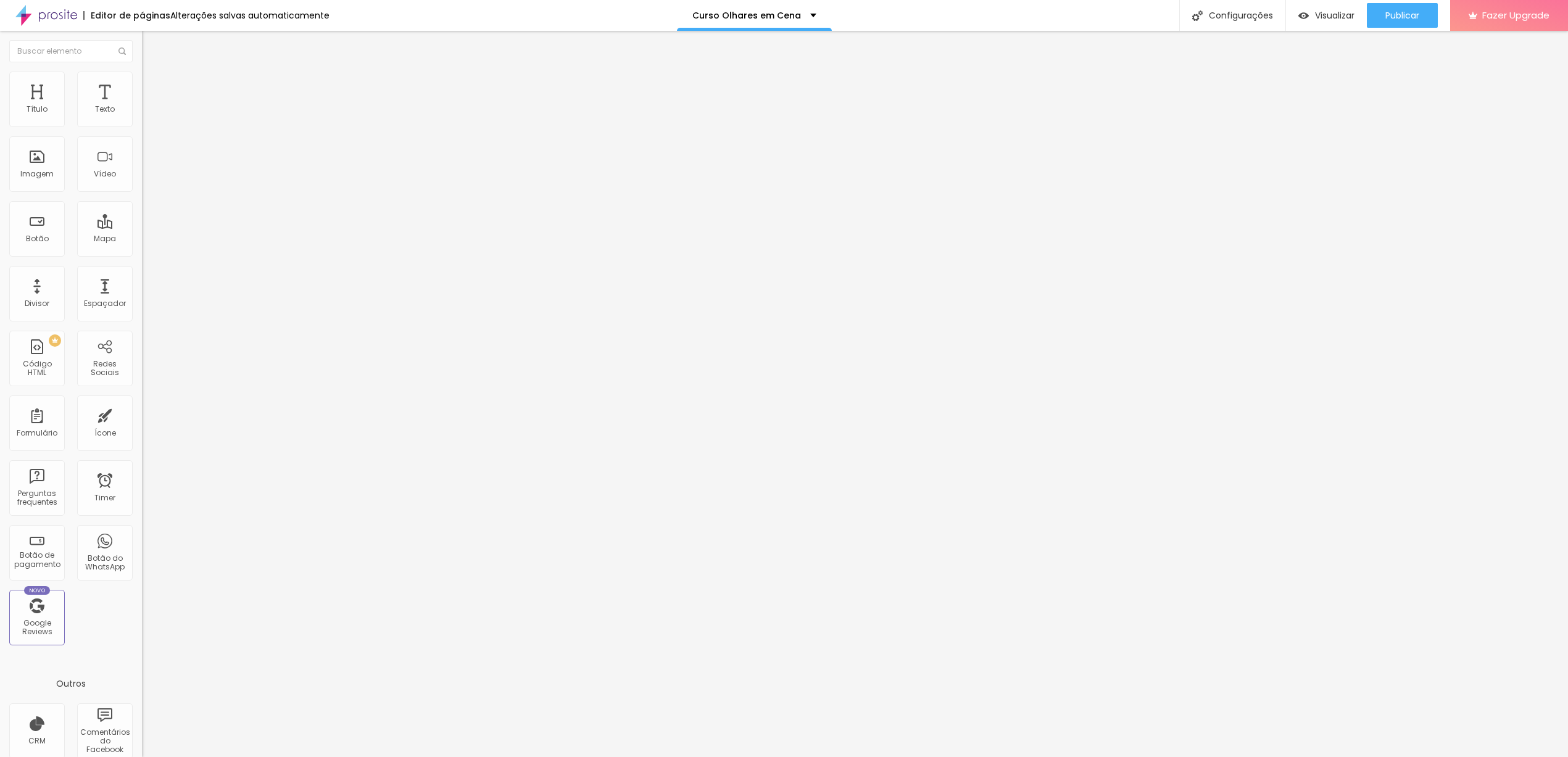
drag, startPoint x: 36, startPoint y: 256, endPoint x: 0, endPoint y: 253, distance: 36.1
click at [142, 291] on input "range" at bounding box center [181, 296] width 79 height 10
click at [142, 302] on input "14" at bounding box center [168, 309] width 53 height 13
type input "14"
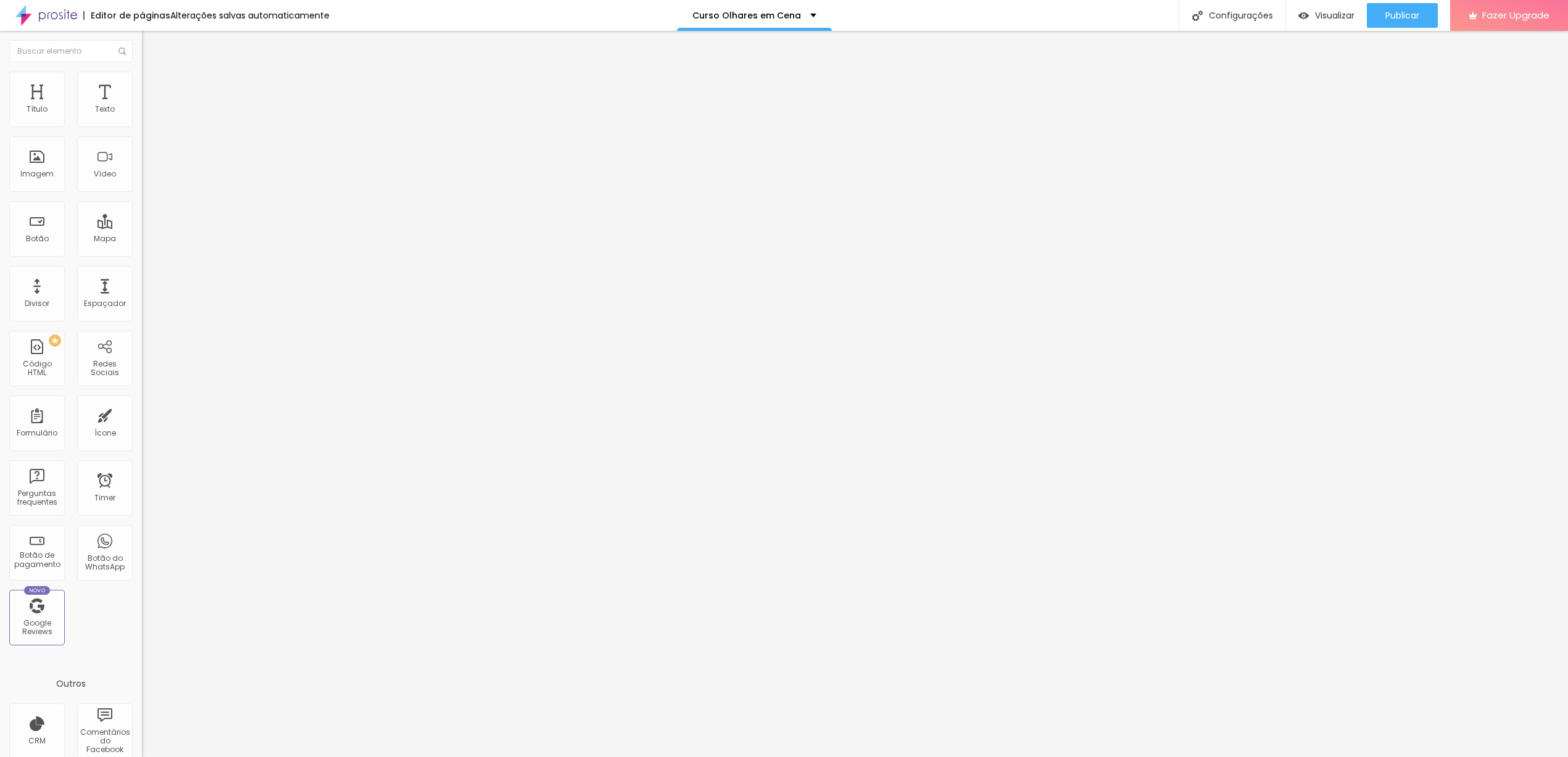
type input "2"
type input "24"
click at [142, 106] on span "Trocar imagem" at bounding box center [175, 101] width 68 height 11
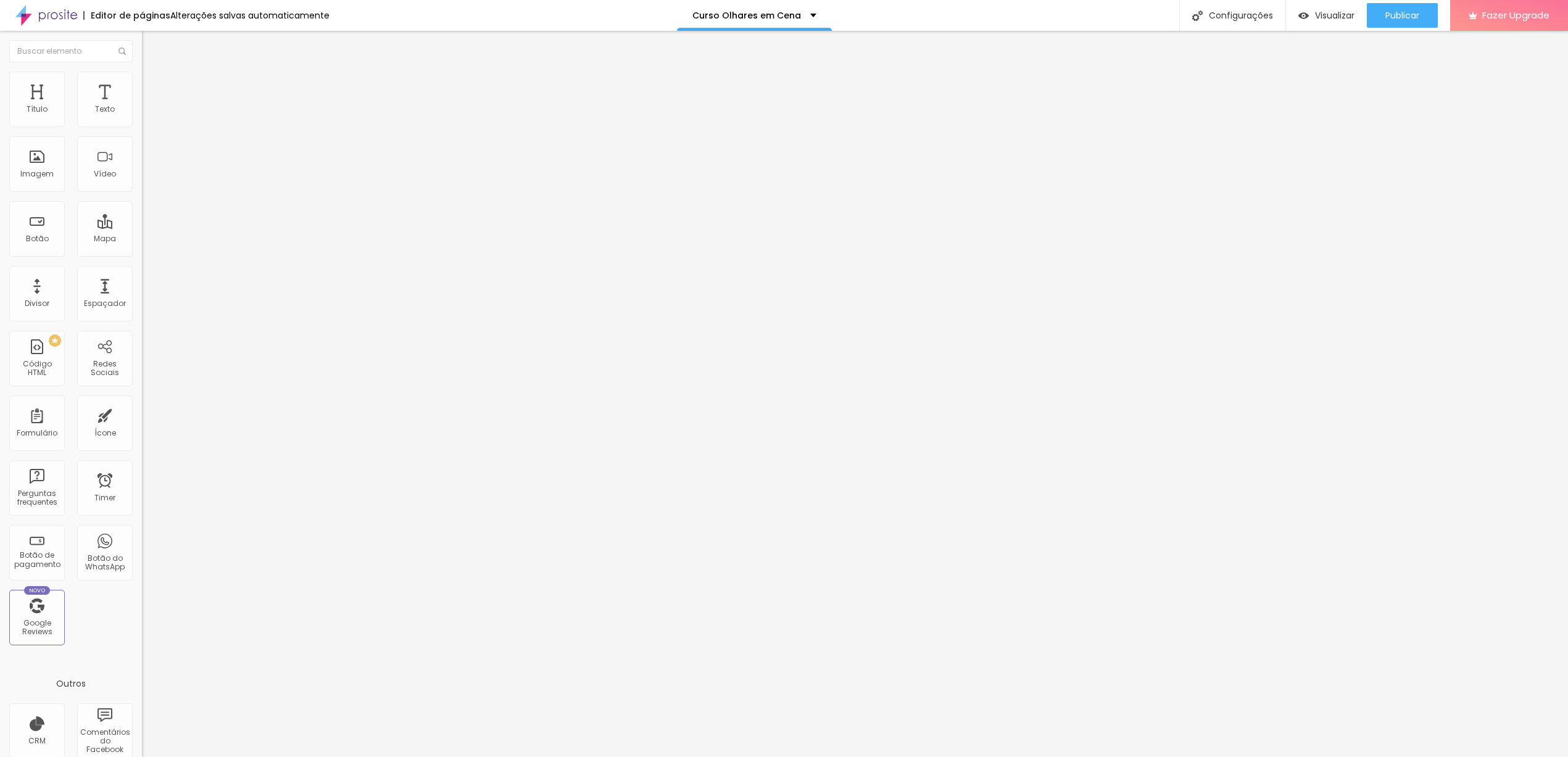
click at [142, 106] on span "Trocar imagem" at bounding box center [175, 101] width 68 height 11
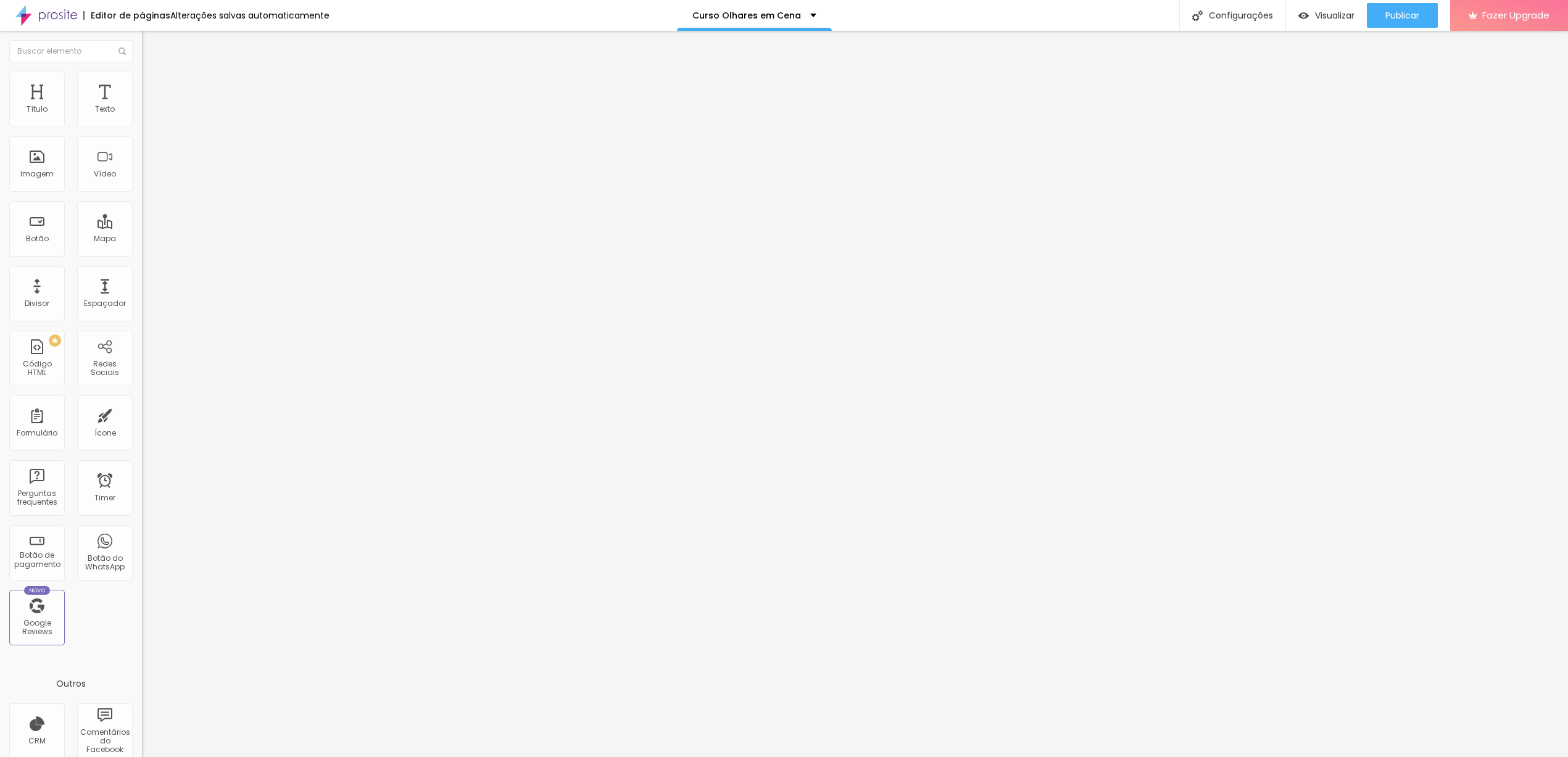
click at [142, 124] on input "Foto: [PERSON_NAME]" at bounding box center [216, 118] width 148 height 13
drag, startPoint x: 88, startPoint y: 220, endPoint x: 4, endPoint y: 216, distance: 84.1
click at [142, 216] on div "Trocar imagem Descrição da imagem (Alt) Foto: [PERSON_NAME] Proporção Original …" at bounding box center [212, 189] width 142 height 186
type input "Foto de [PERSON_NAME]"
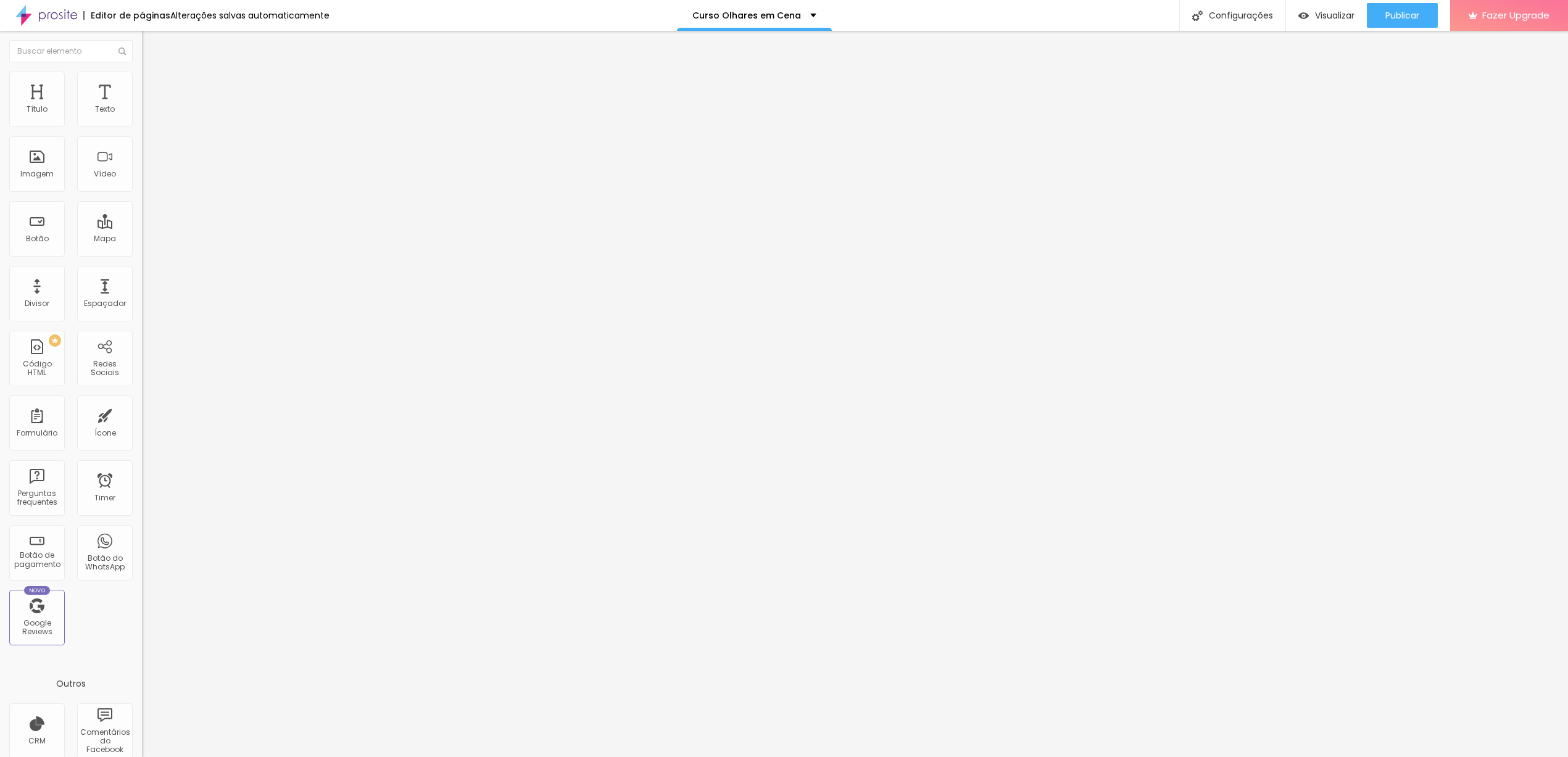
click at [142, 106] on span "Trocar imagem" at bounding box center [175, 101] width 68 height 11
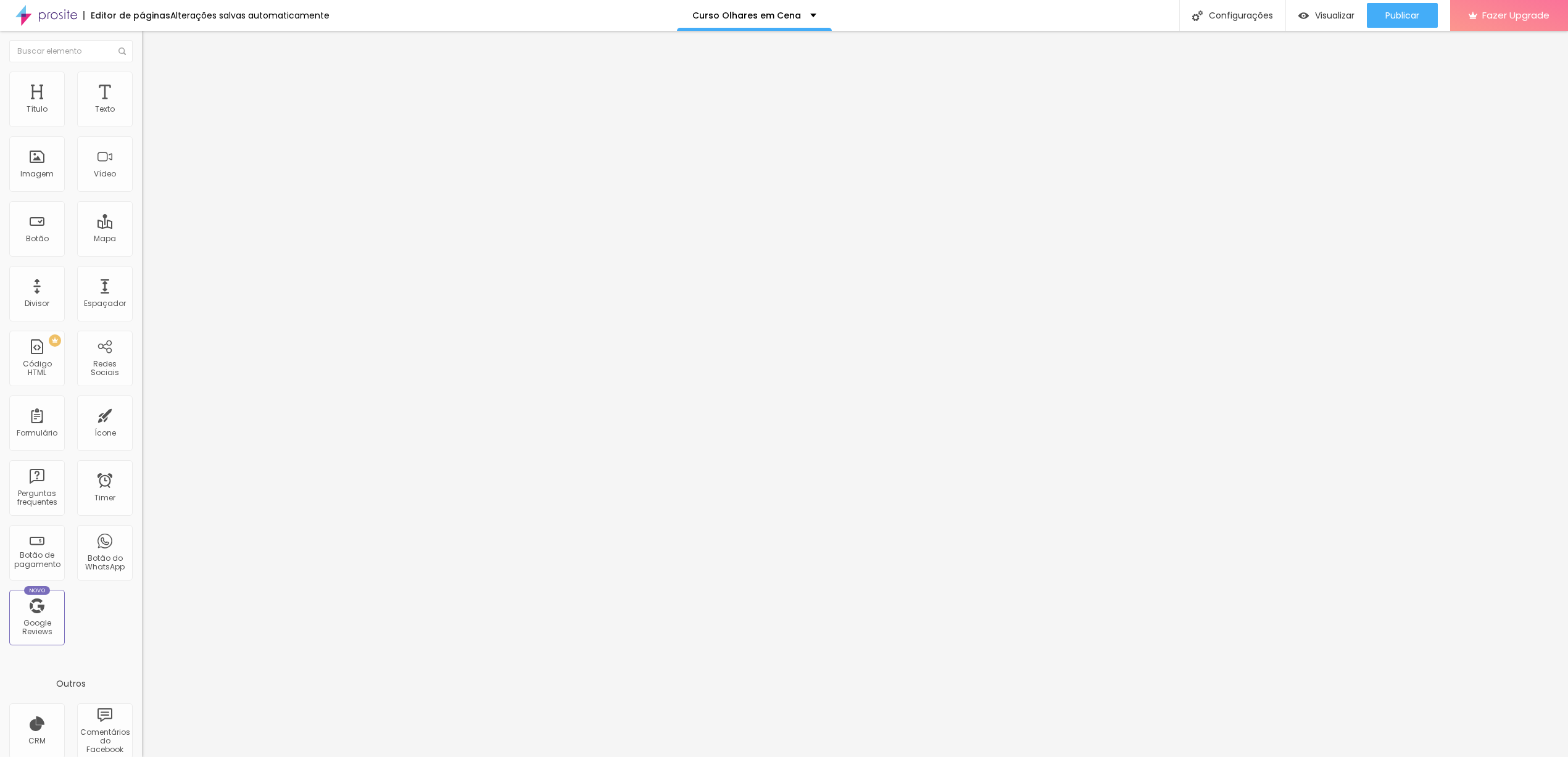
click at [142, 106] on span "Trocar imagem" at bounding box center [175, 101] width 68 height 11
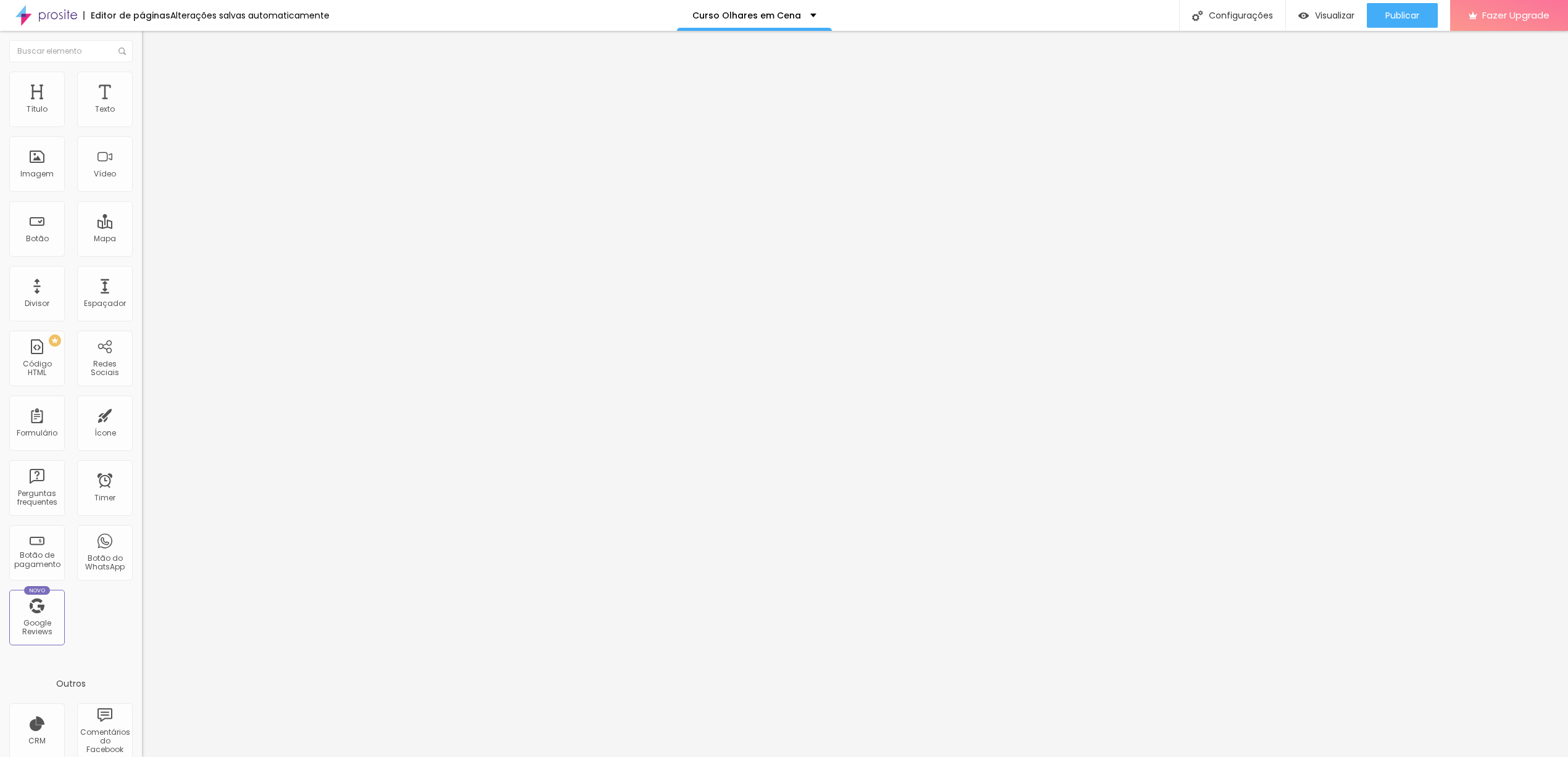
click at [142, 193] on span "Original" at bounding box center [156, 188] width 30 height 11
click at [1402, 3] on div "Publicar" at bounding box center [1402, 15] width 34 height 24
click at [142, 238] on input "16" at bounding box center [165, 245] width 46 height 13
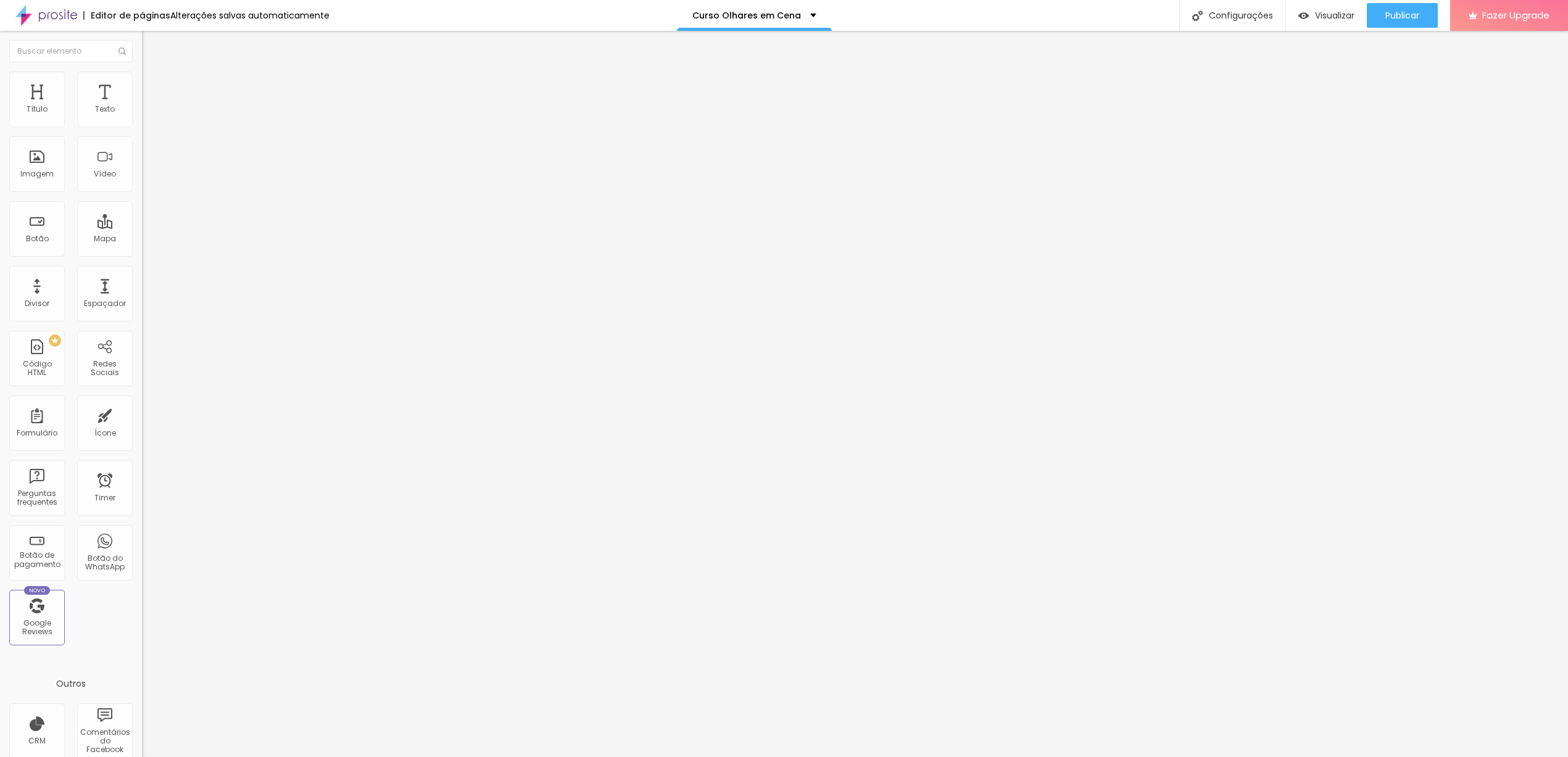
type input "8"
type input "1"
type input "18"
click at [142, 238] on input "24" at bounding box center [165, 245] width 46 height 13
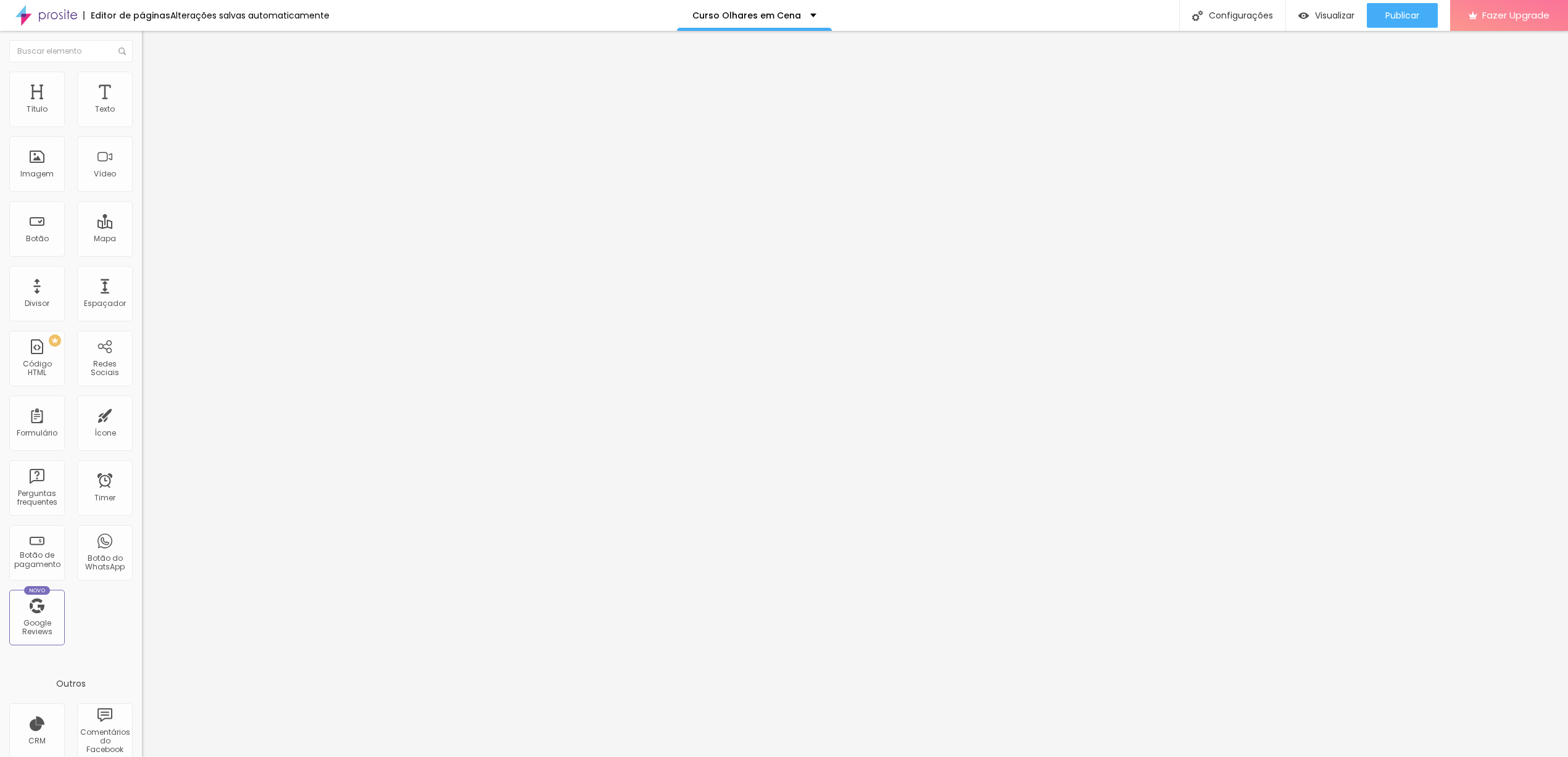
click at [142, 238] on input "24" at bounding box center [165, 245] width 46 height 13
type input "8"
type input "18"
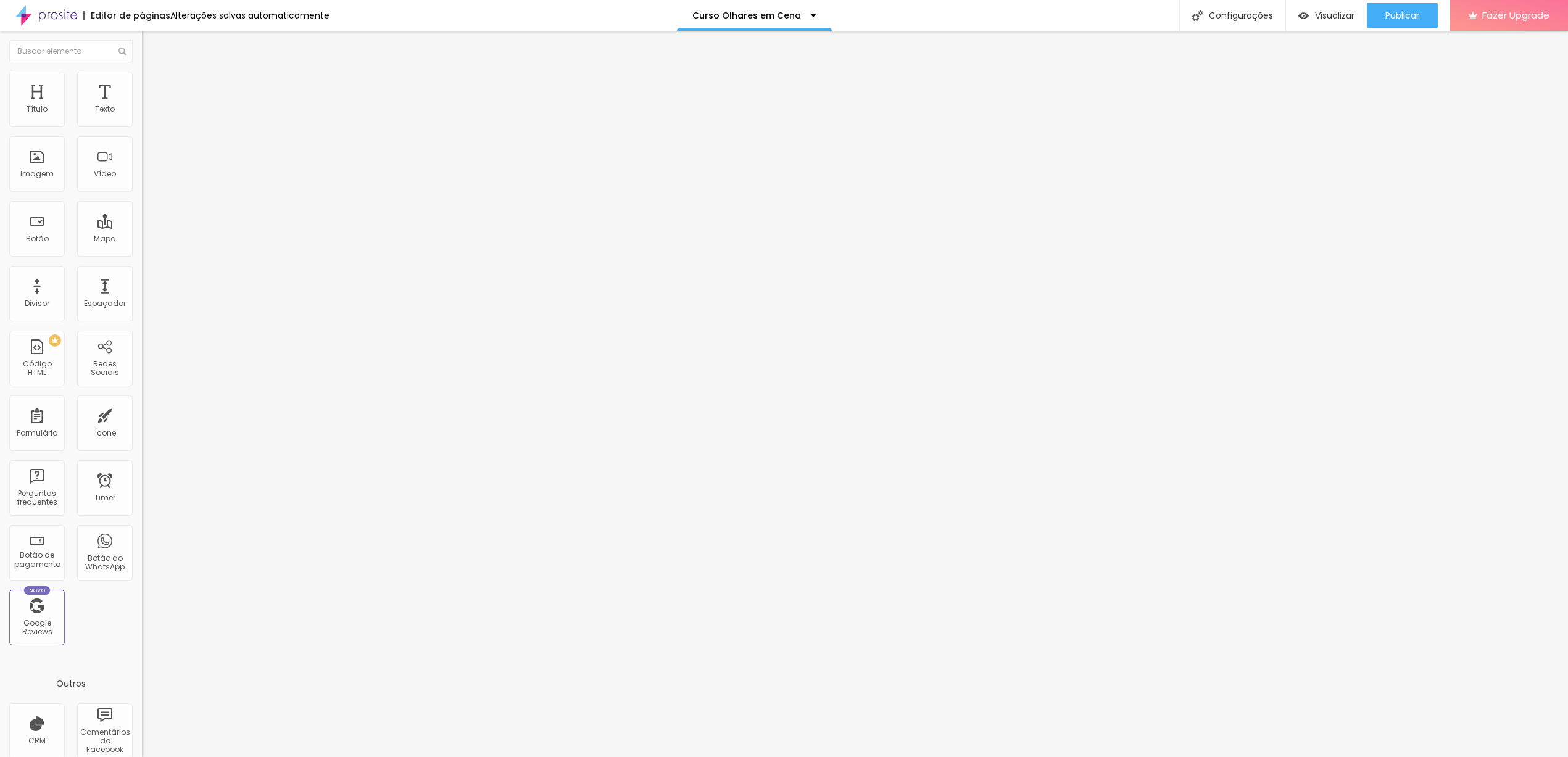
click at [142, 238] on input "18" at bounding box center [165, 245] width 46 height 13
type input "19"
type input "20"
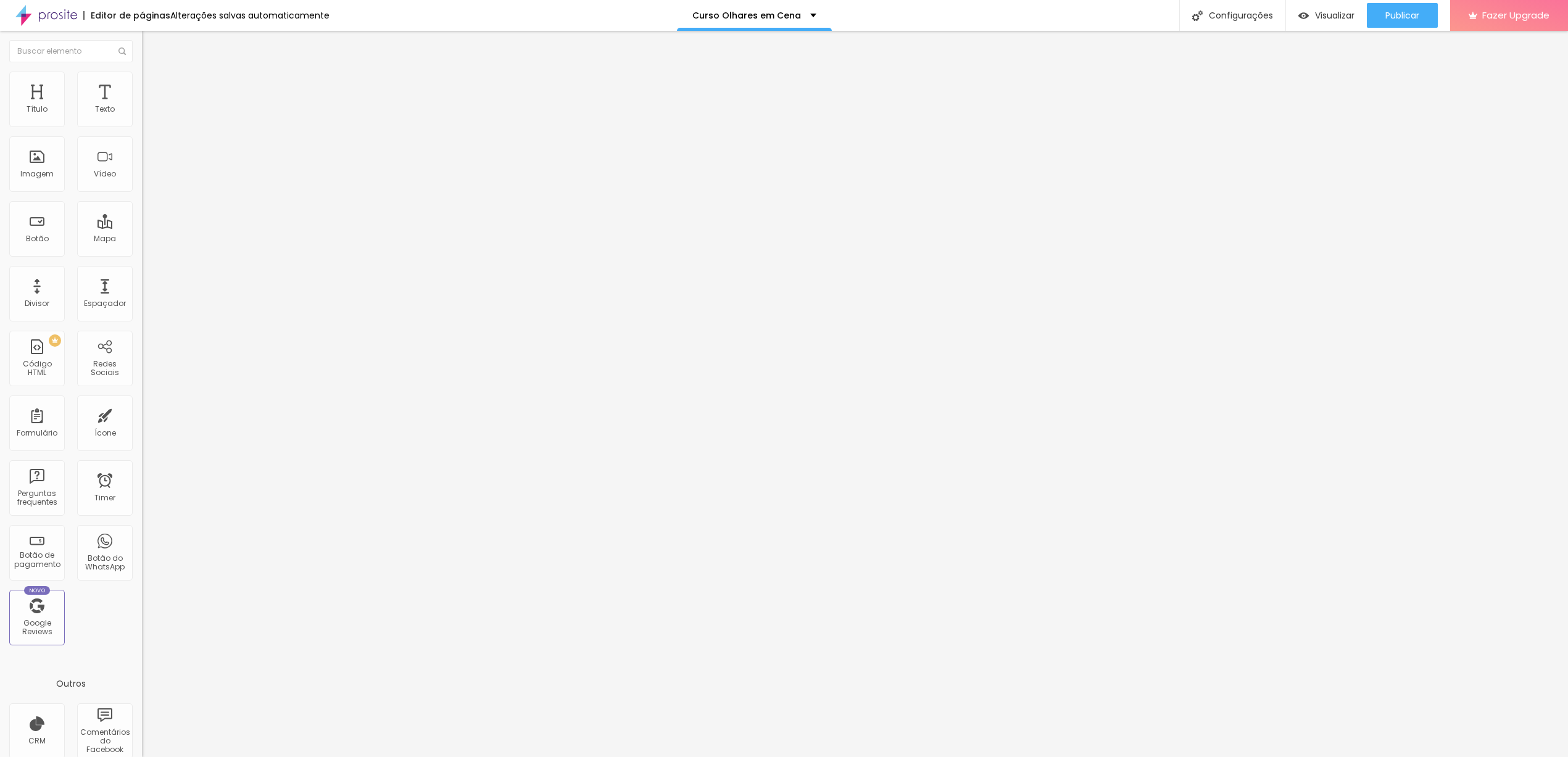
type input "20"
type input "21"
drag, startPoint x: 62, startPoint y: 120, endPoint x: 69, endPoint y: 123, distance: 7.6
type input "21"
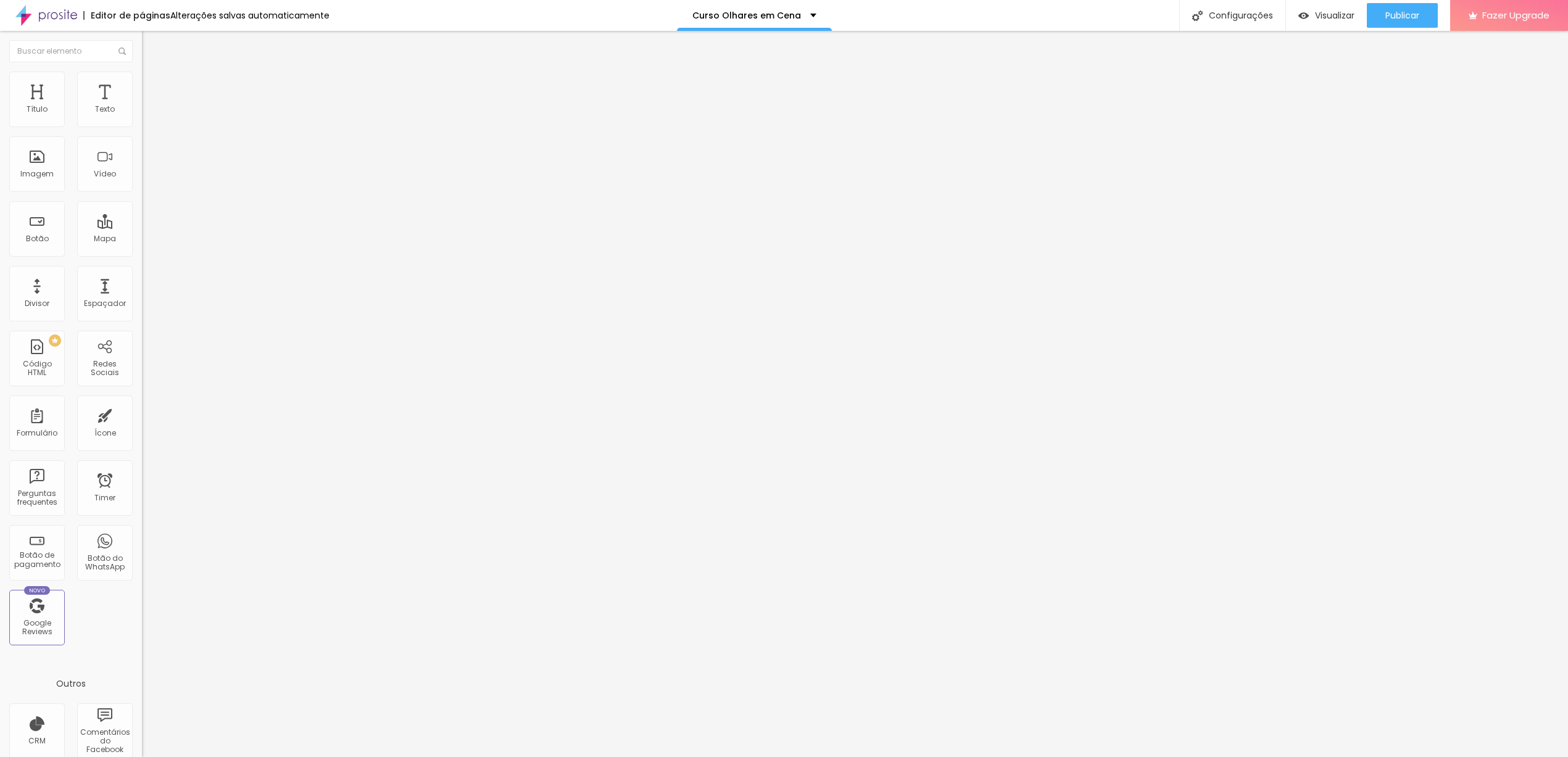
click at [142, 227] on input "range" at bounding box center [181, 232] width 79 height 10
click at [142, 84] on li "Avançado" at bounding box center [212, 90] width 142 height 13
click at [142, 240] on div at bounding box center [212, 245] width 142 height 11
click at [142, 131] on div "20 Espaçamento entre colunas" at bounding box center [212, 183] width 142 height 175
type input "15"
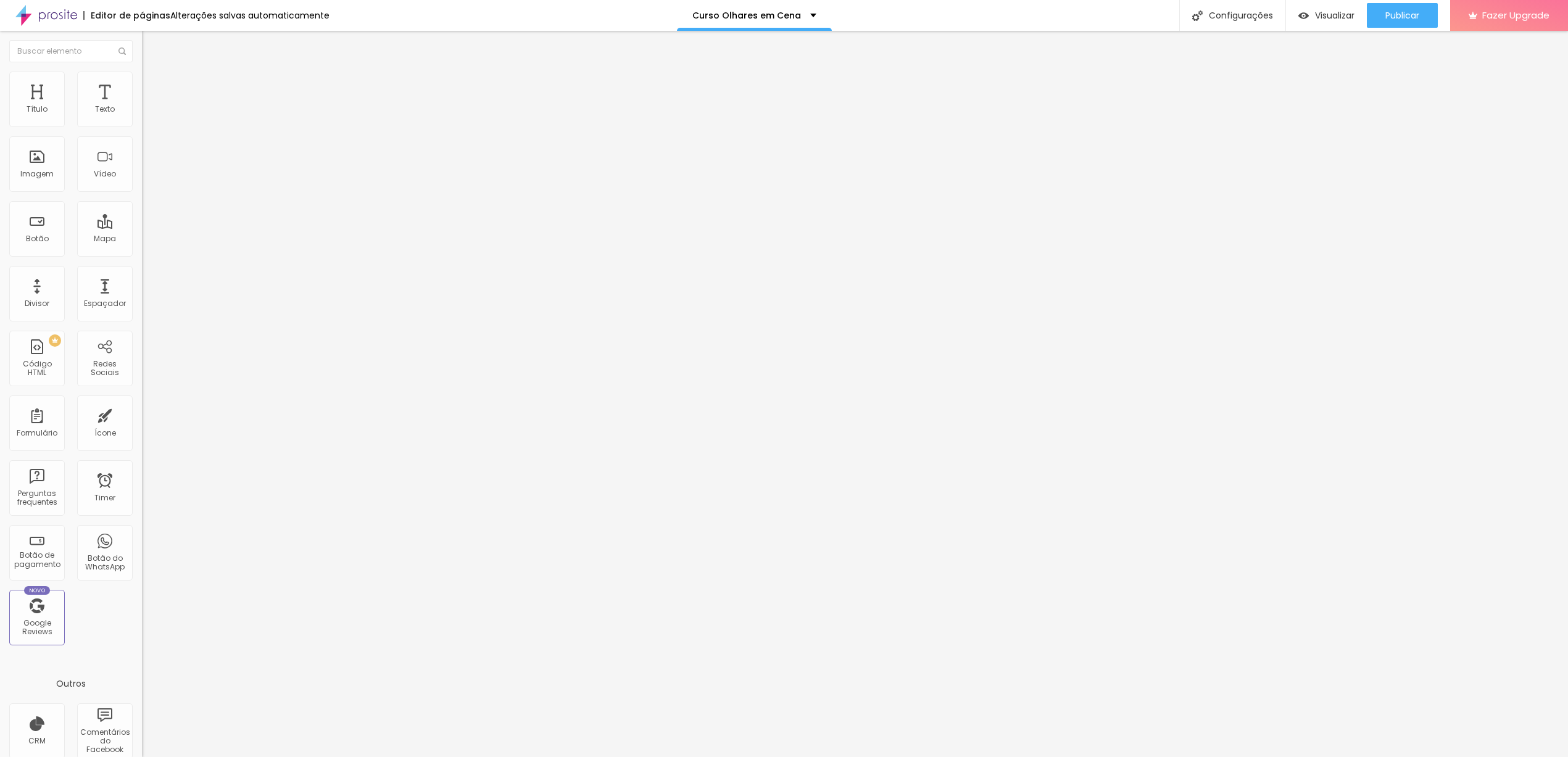
type input "15"
click at [142, 240] on input "range" at bounding box center [181, 244] width 79 height 10
type input "18"
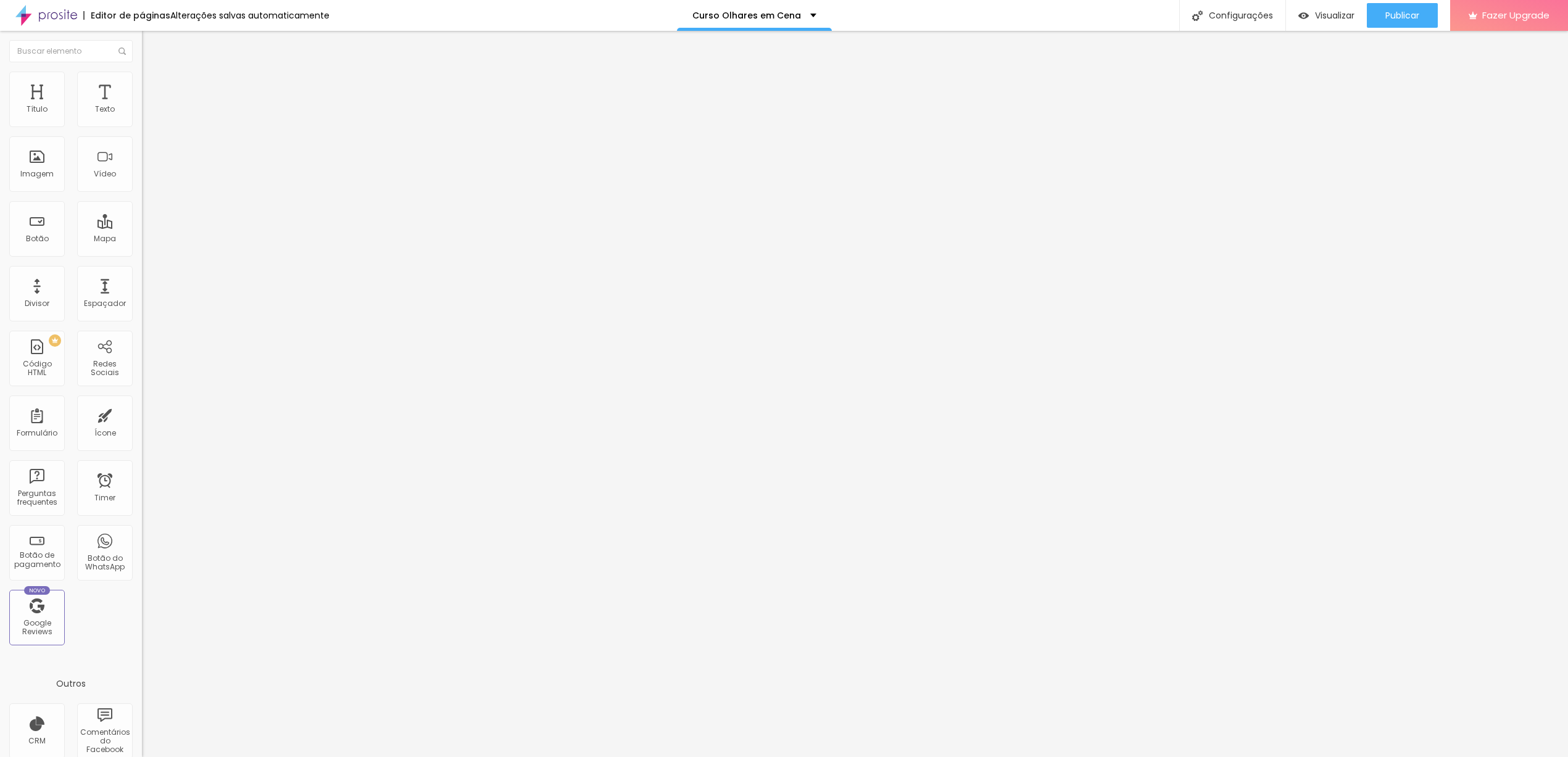
type input "11"
type input "10"
type input "7"
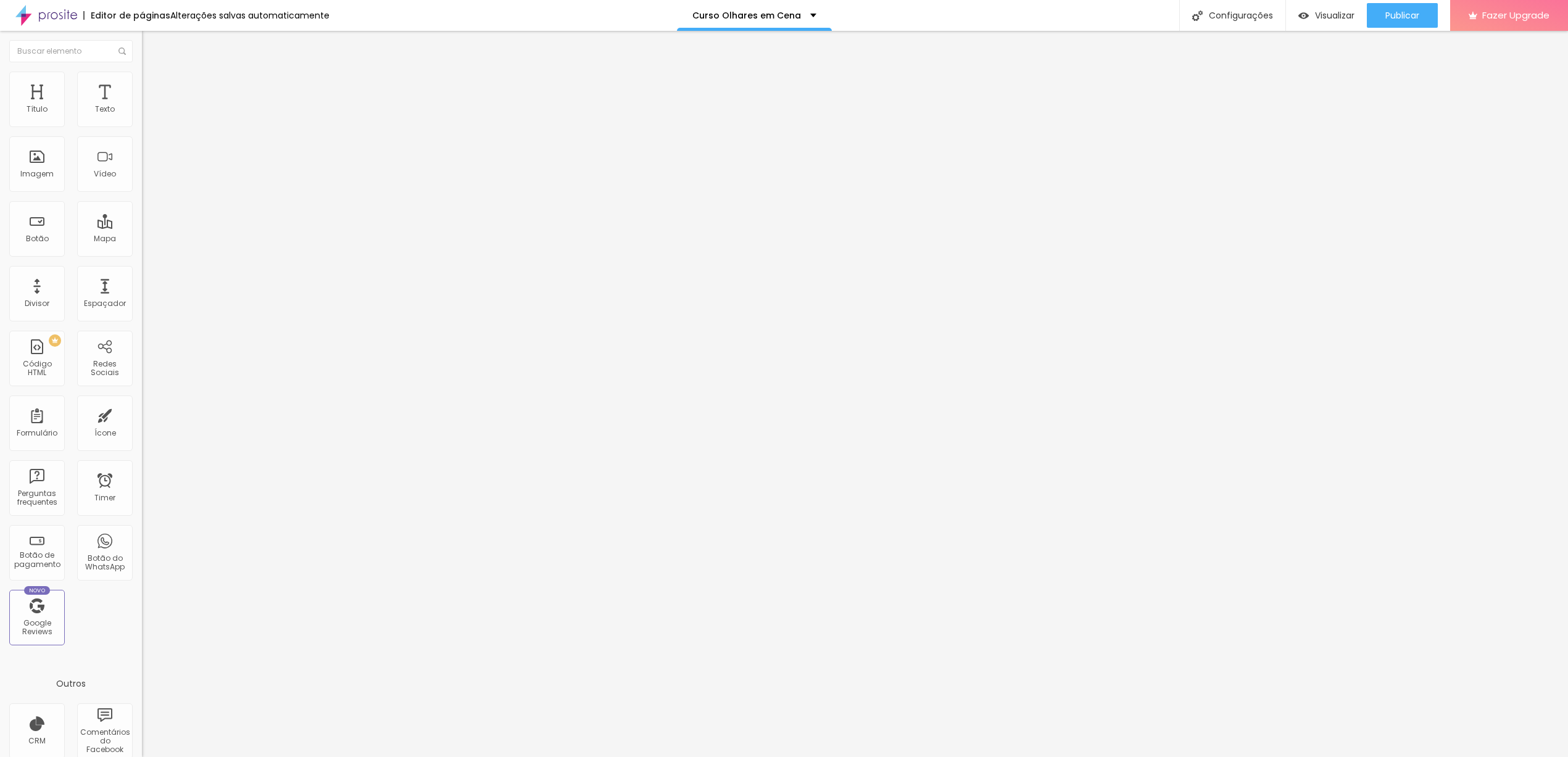
type input "7"
type input "4"
type input "0"
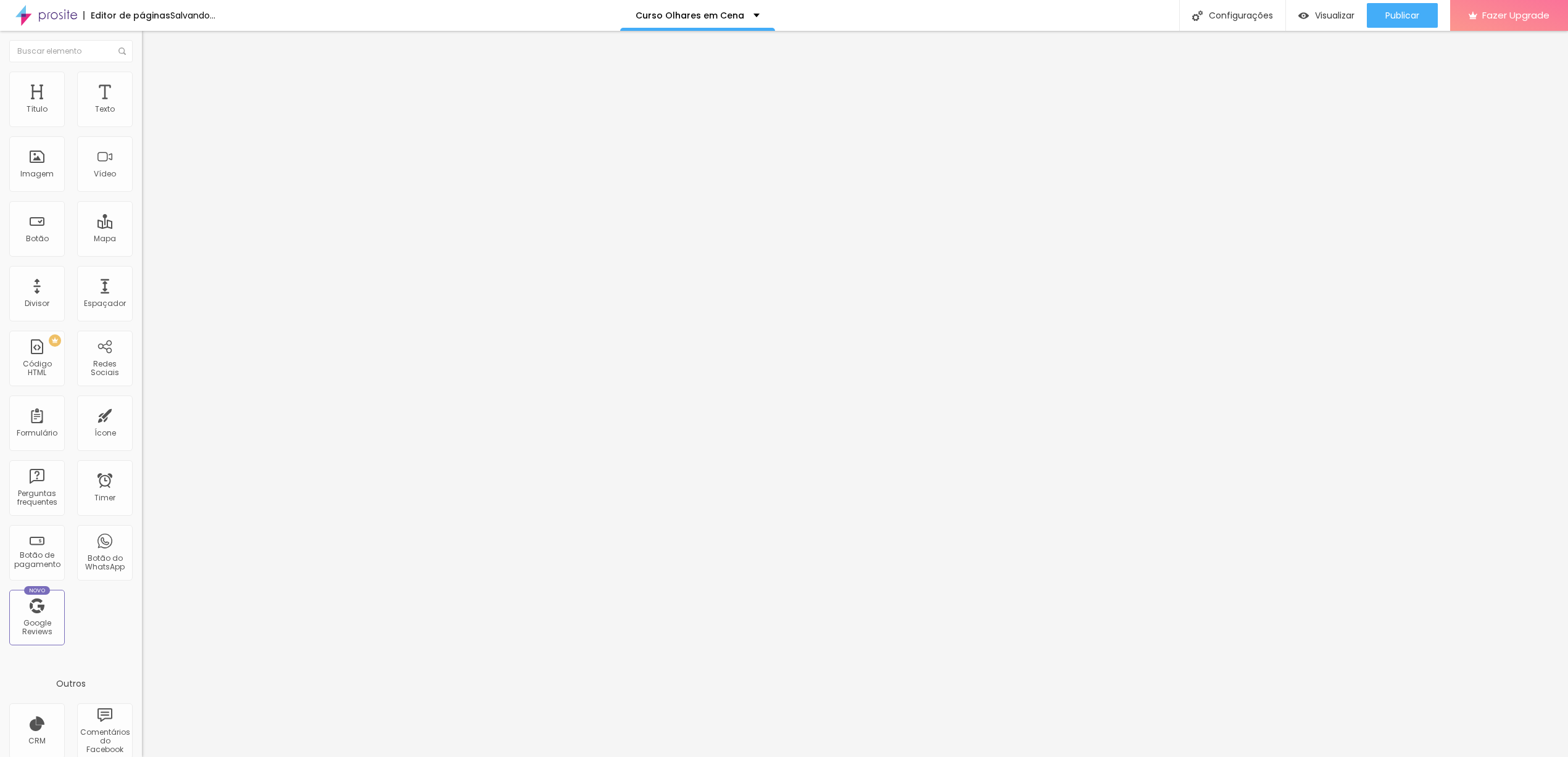
drag, startPoint x: 28, startPoint y: 142, endPoint x: 11, endPoint y: 142, distance: 17.0
type input "0"
click at [142, 414] on input "range" at bounding box center [181, 419] width 79 height 10
click at [1395, 17] on span "Publicar" at bounding box center [1402, 15] width 34 height 10
click at [153, 85] on span "Avançado" at bounding box center [173, 80] width 41 height 11
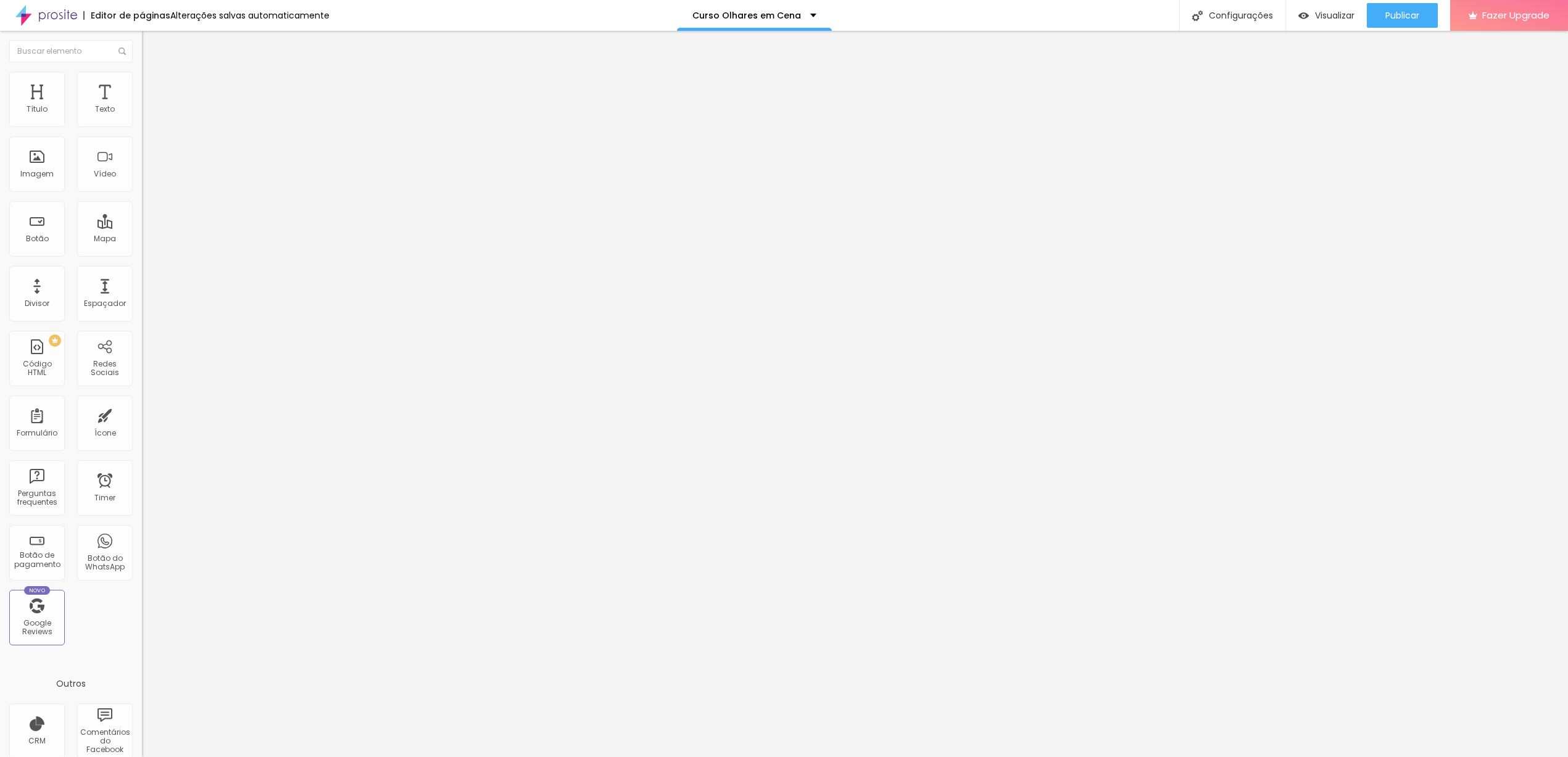
type input "69"
type input "68"
type input "67"
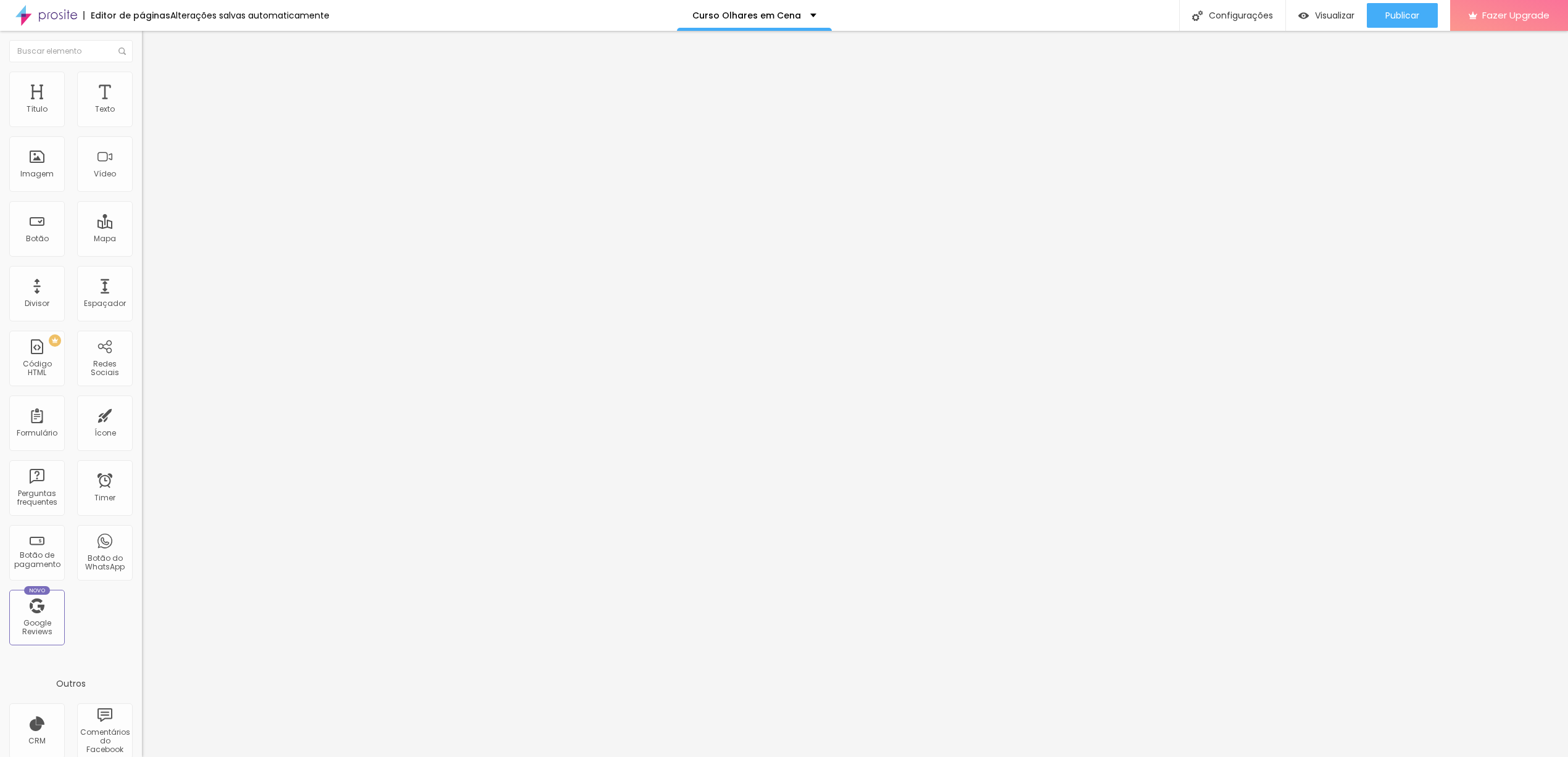
type input "67"
type input "66"
type input "65"
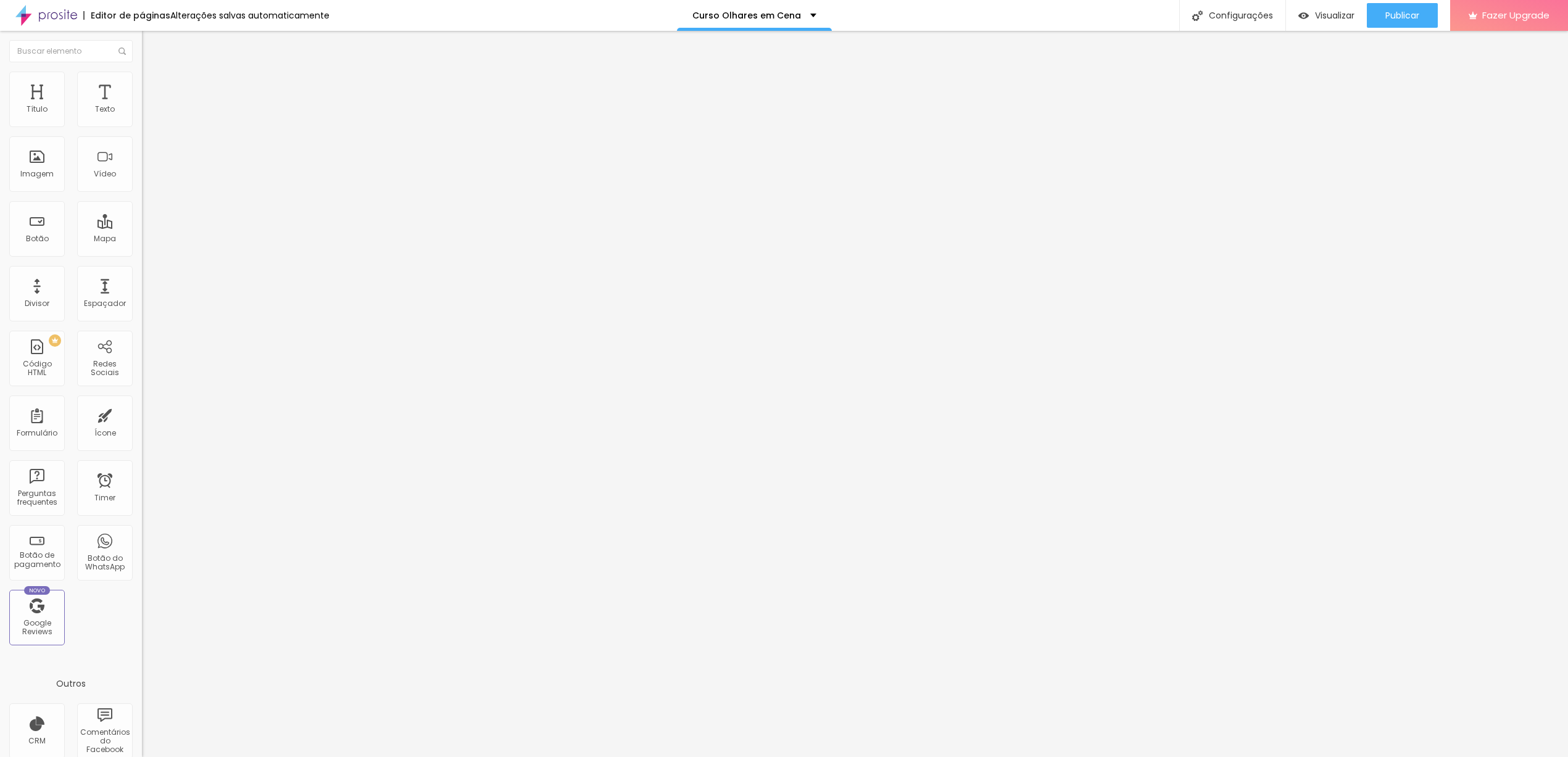
type input "64"
type input "63"
type input "62"
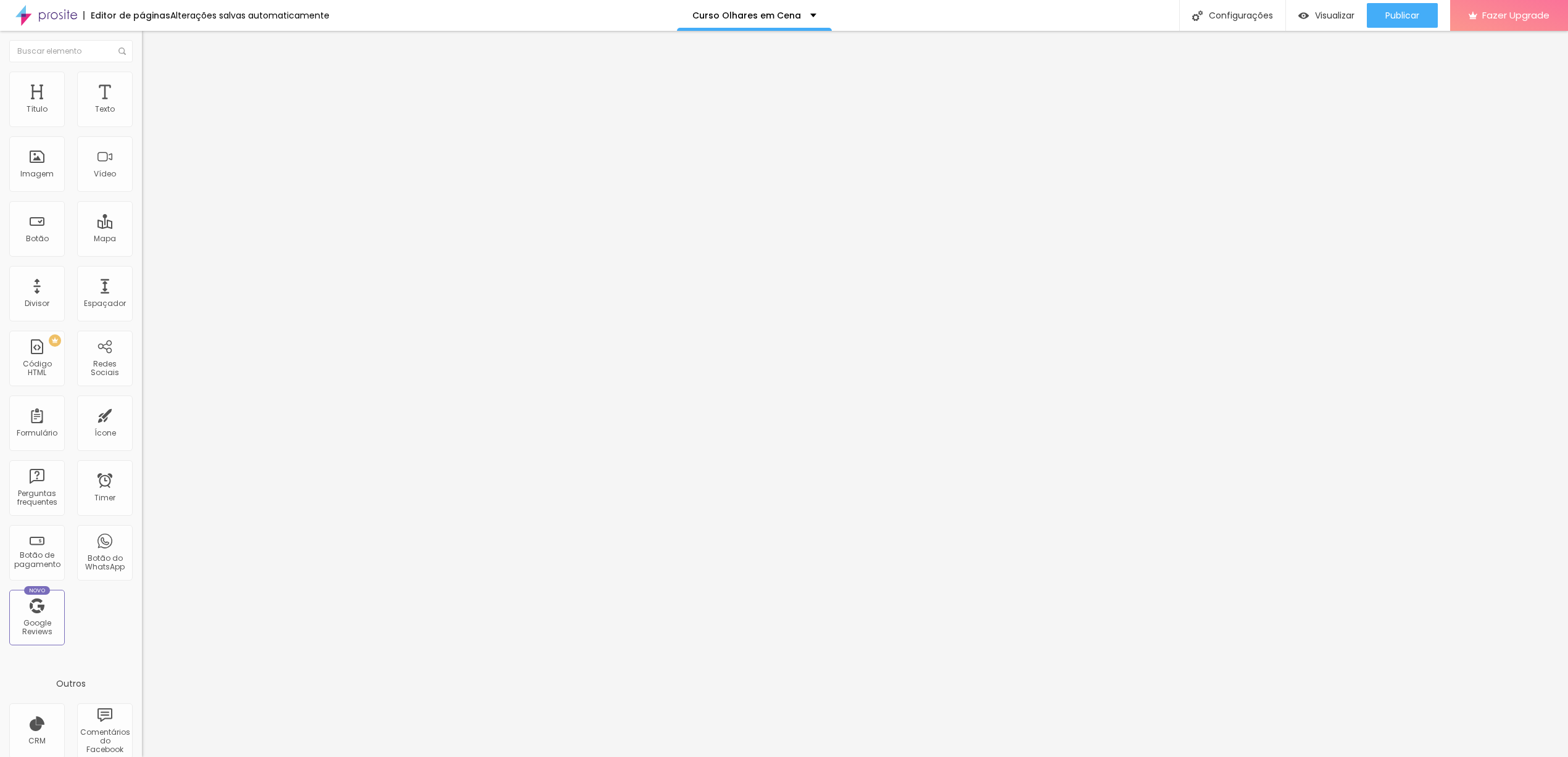
type input "62"
type input "61"
type input "60"
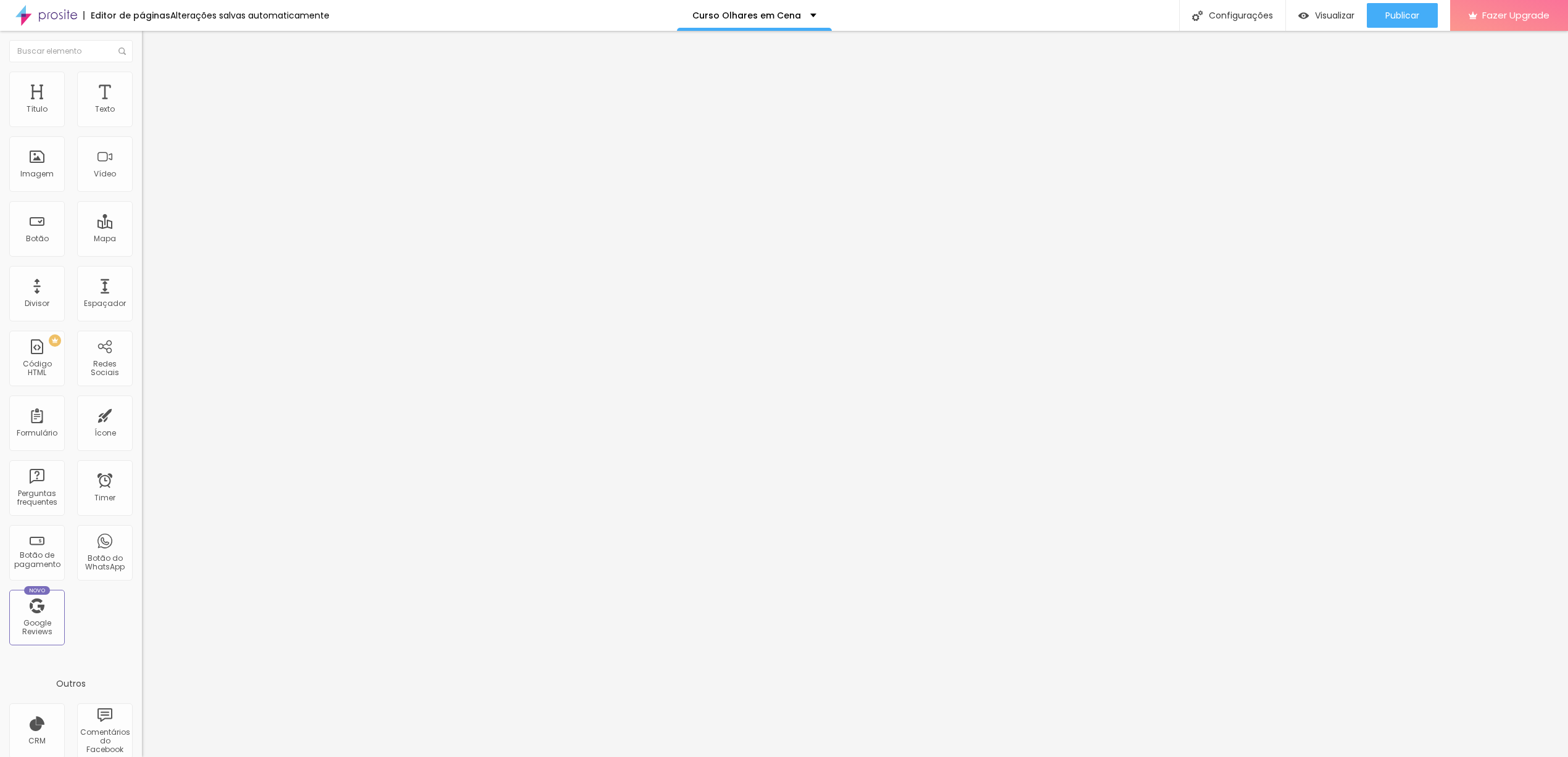
type input "59"
type input "57"
type input "53"
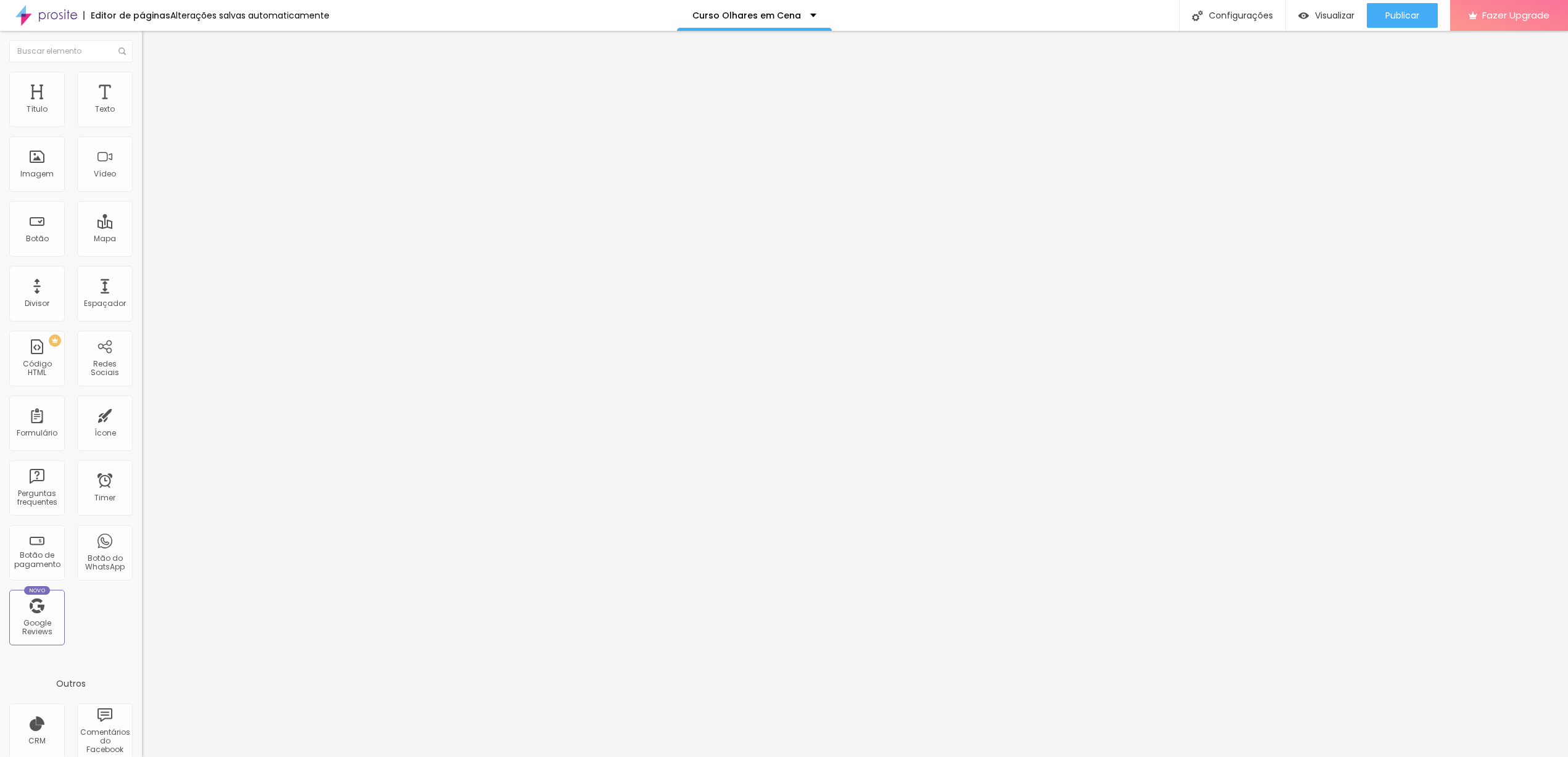
type input "53"
type input "50"
type input "48"
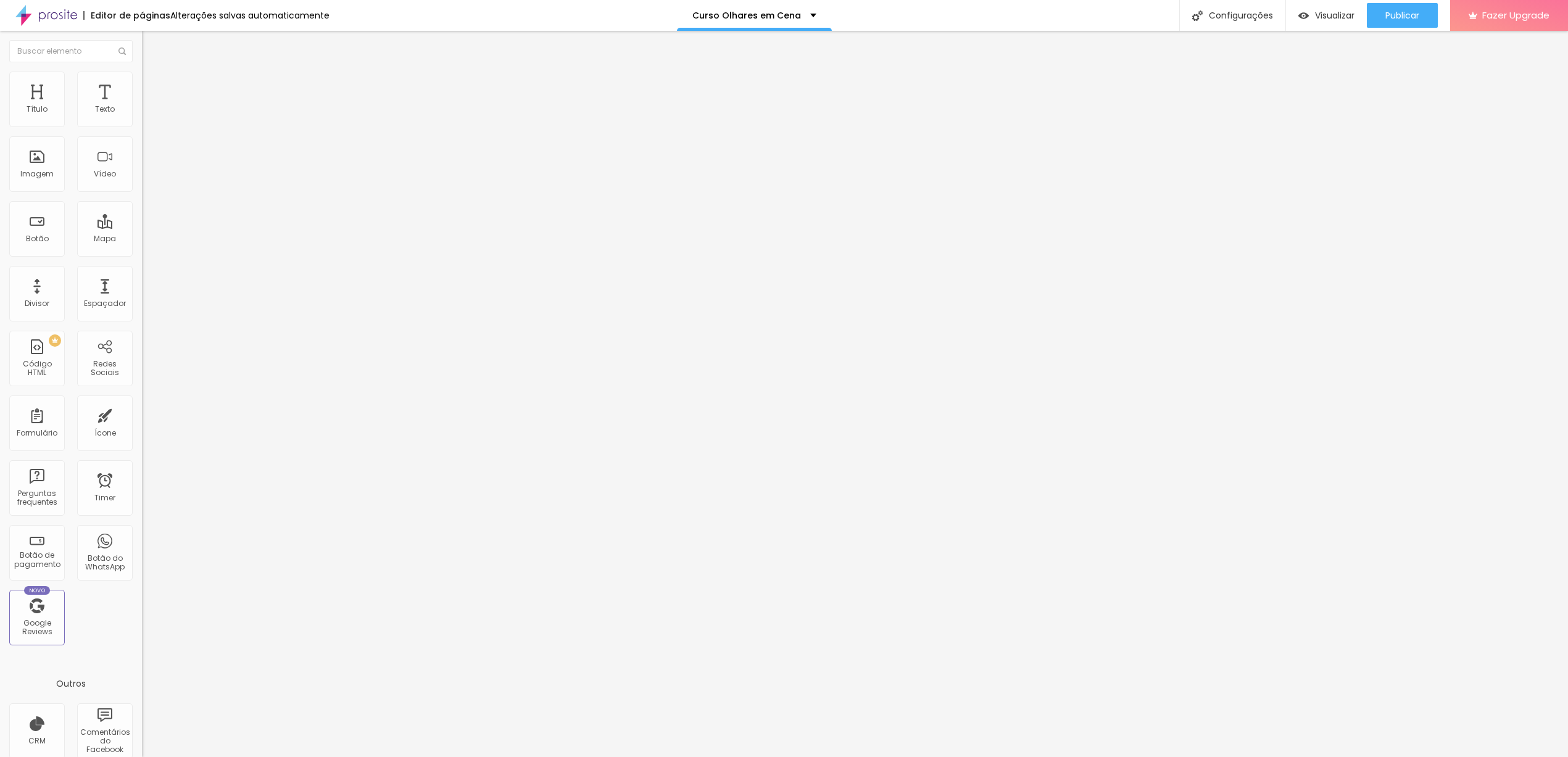
type input "47"
type input "43"
type input "39"
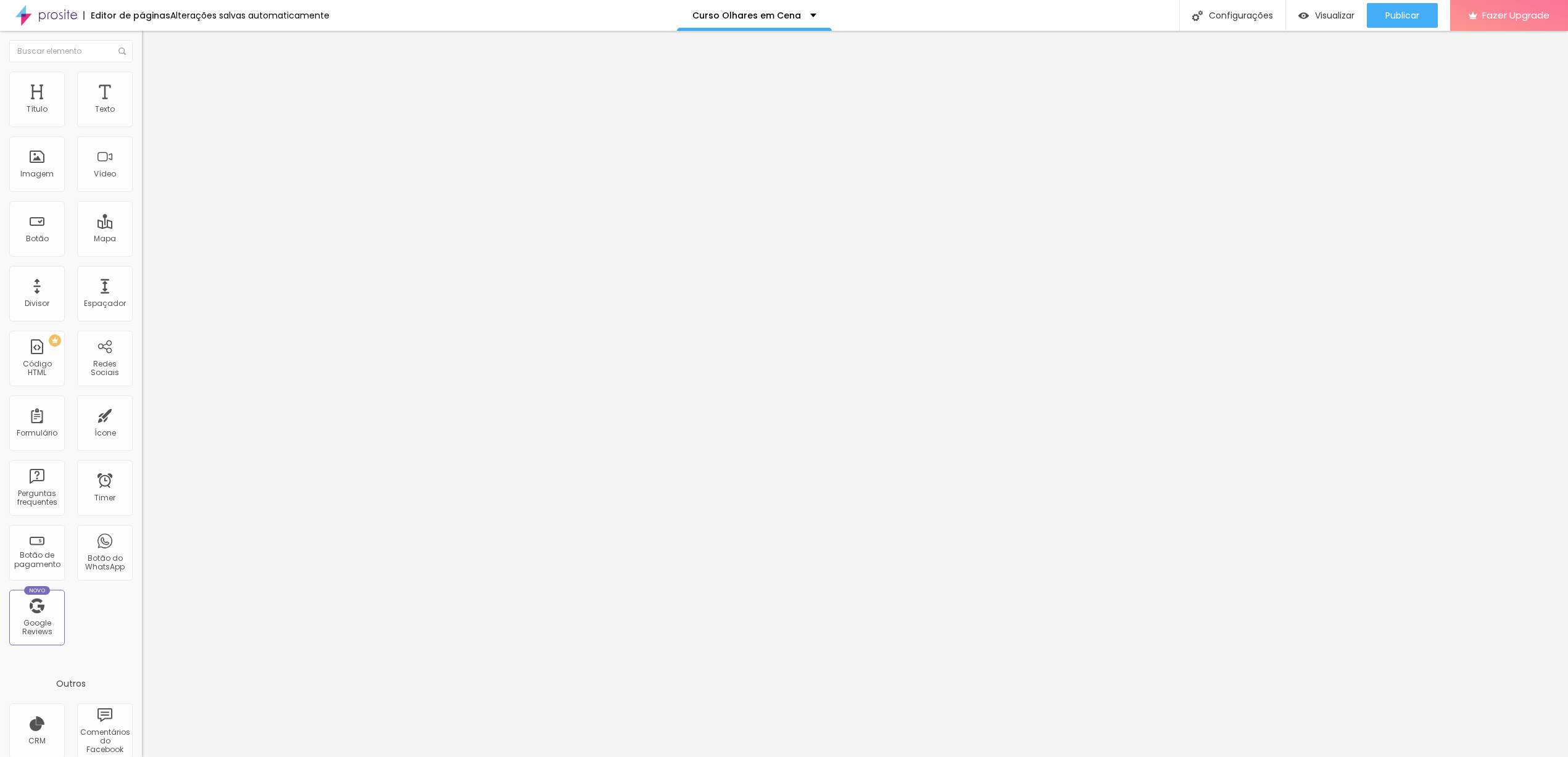
type input "39"
type input "38"
type input "32"
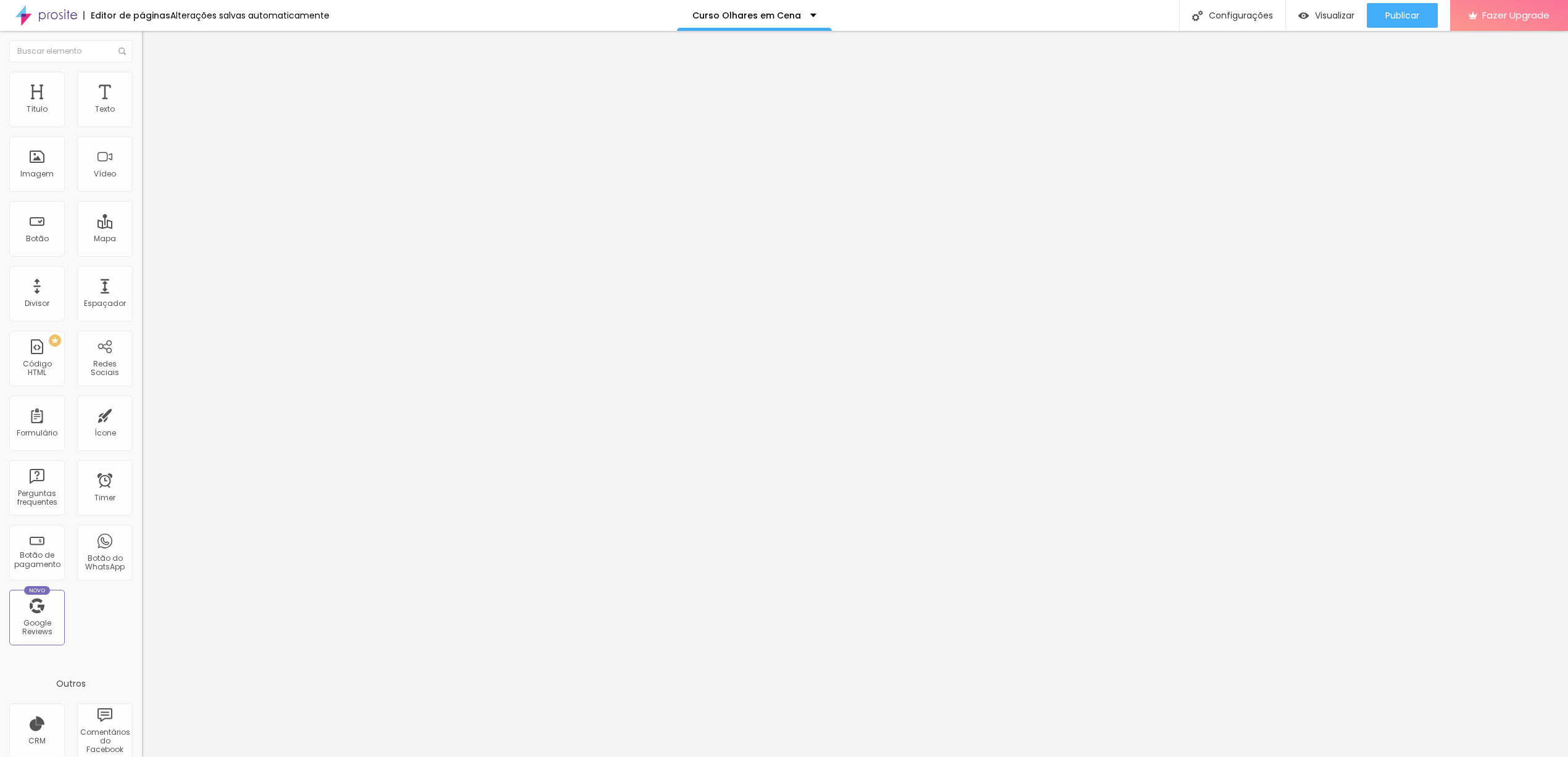
type input "30"
type input "23"
type input "20"
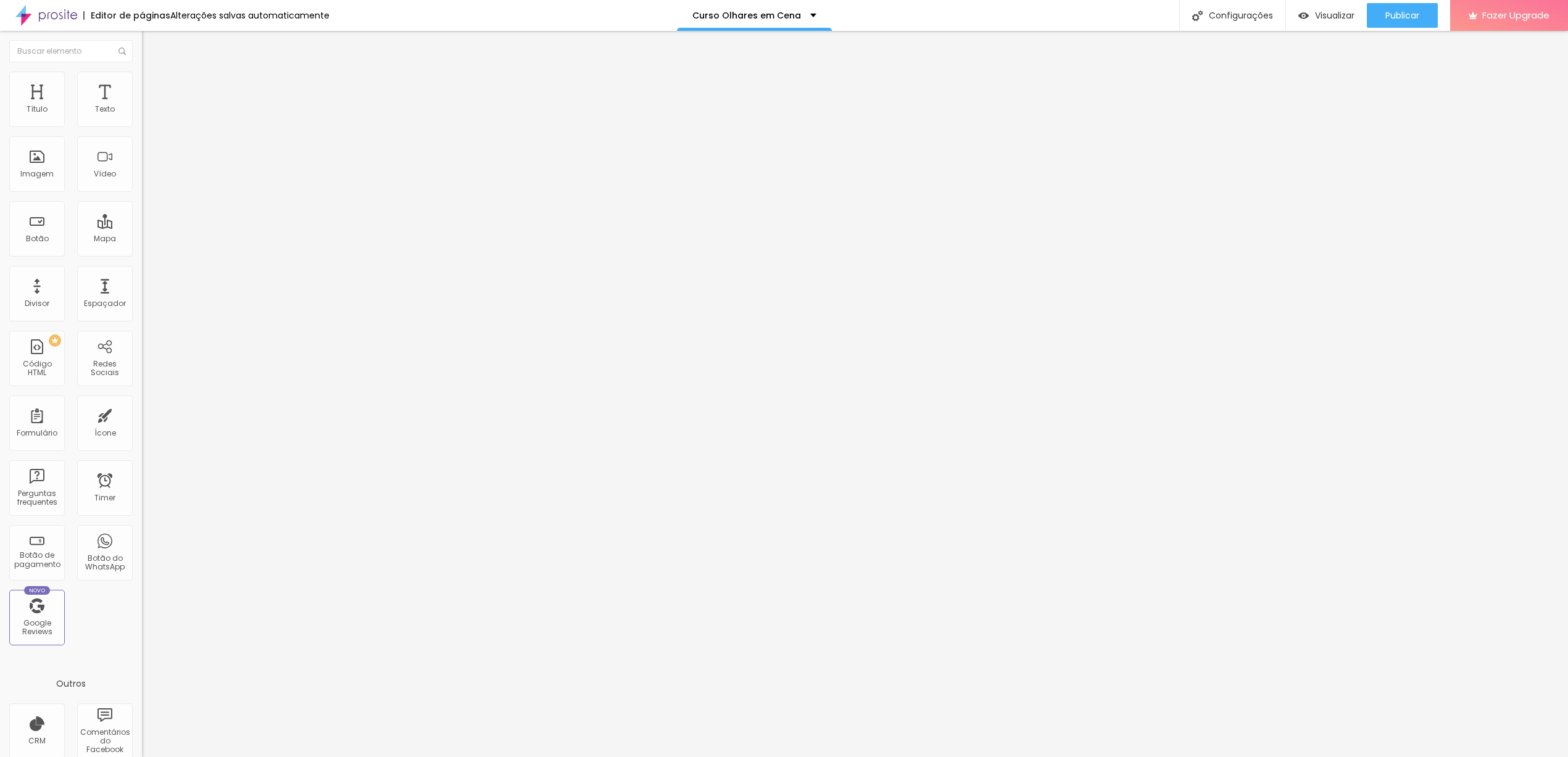
type input "20"
type input "19"
drag, startPoint x: 81, startPoint y: 122, endPoint x: 42, endPoint y: 121, distance: 39.0
type input "19"
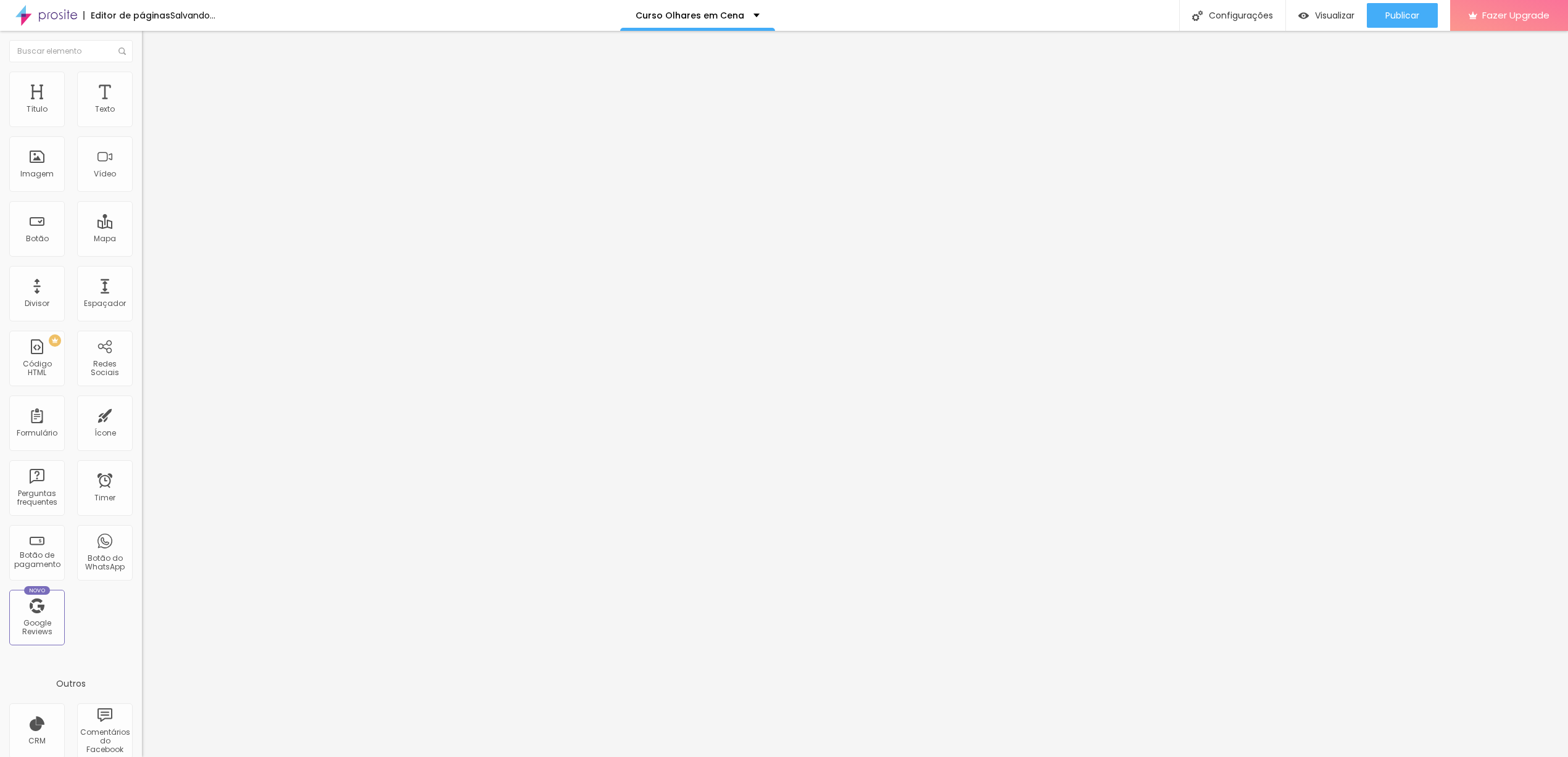
click at [142, 227] on input "range" at bounding box center [181, 232] width 79 height 10
click at [1395, 15] on span "Publicar" at bounding box center [1402, 15] width 34 height 10
click at [142, 238] on input "16" at bounding box center [165, 245] width 46 height 13
type input "8"
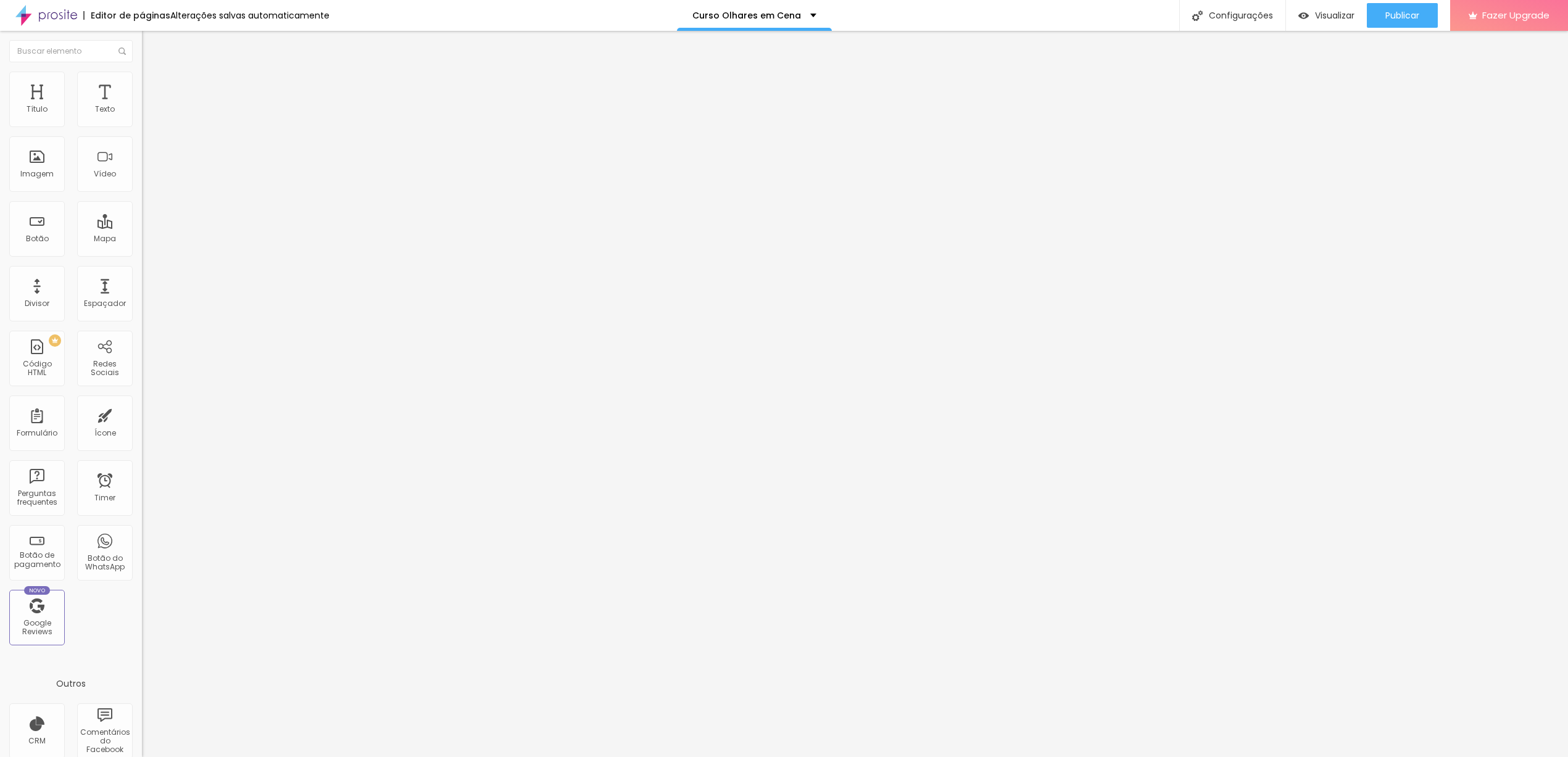
type input "1"
type input "18"
click at [1395, 17] on span "Publicar" at bounding box center [1402, 15] width 34 height 10
click at [1407, 17] on span "Publicar" at bounding box center [1402, 15] width 34 height 10
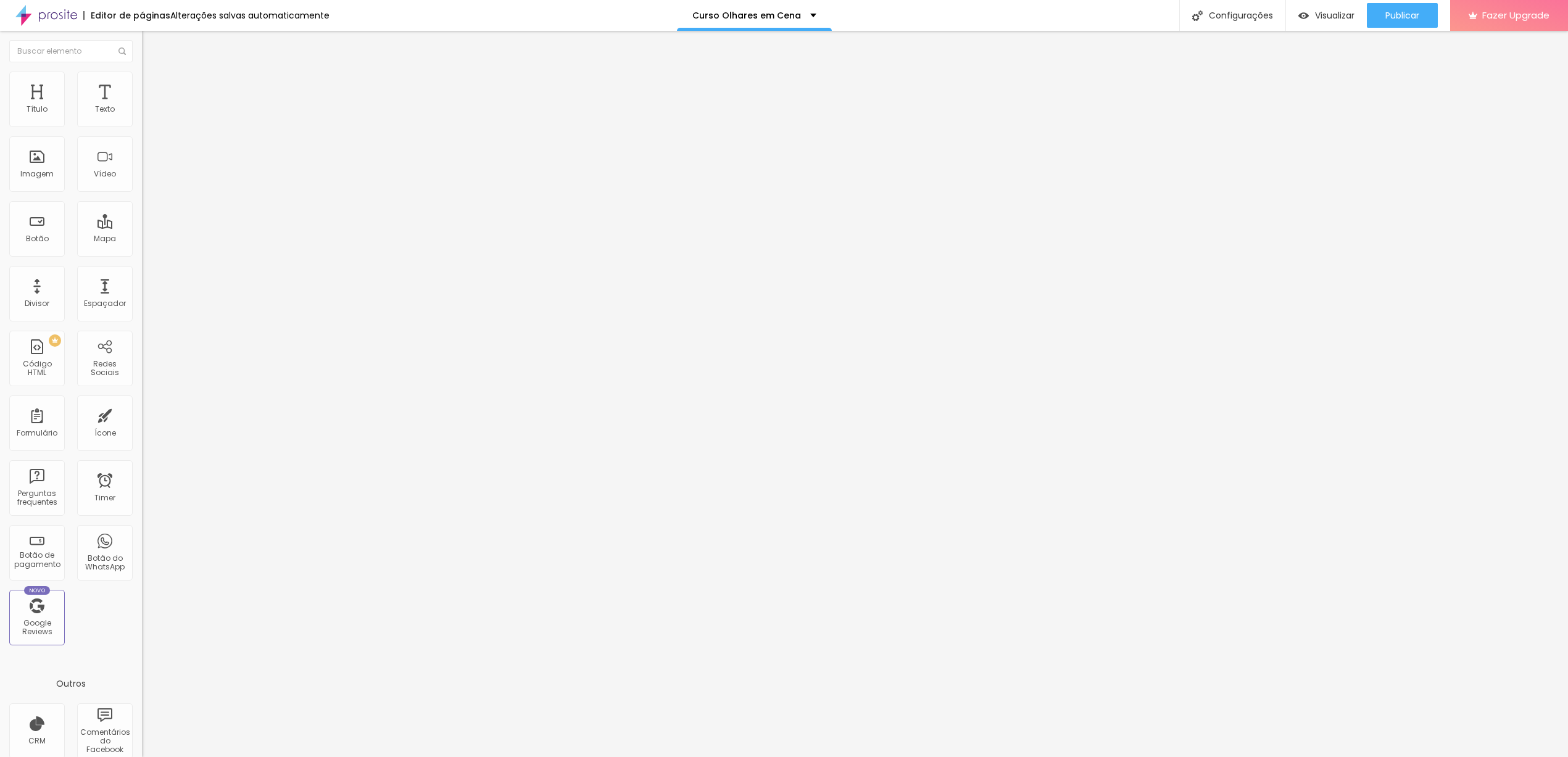
click at [142, 238] on input "16" at bounding box center [165, 245] width 46 height 13
type input "8"
type input "1"
type input "18"
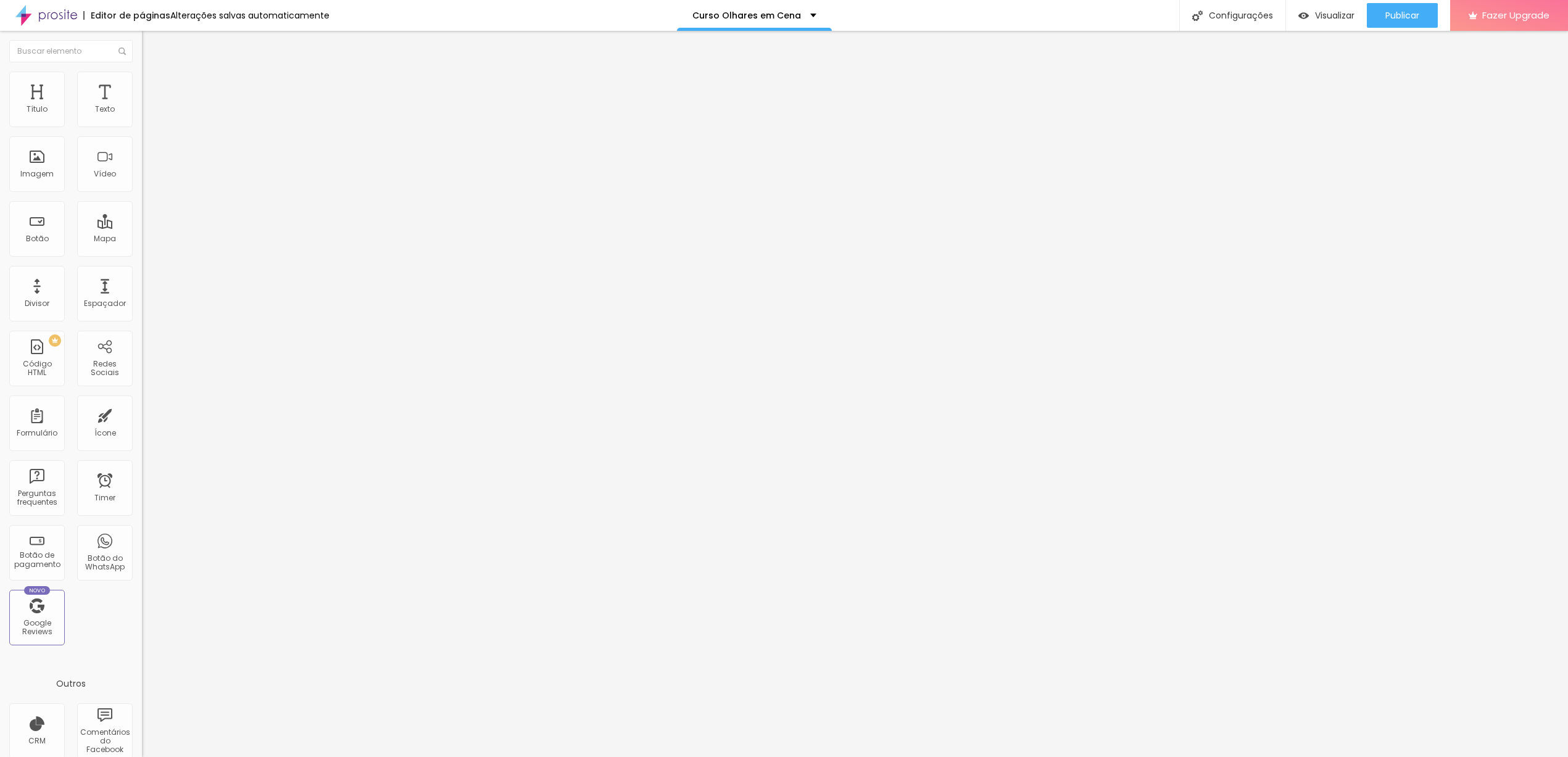
type input "18"
click at [142, 238] on input "16" at bounding box center [165, 245] width 46 height 13
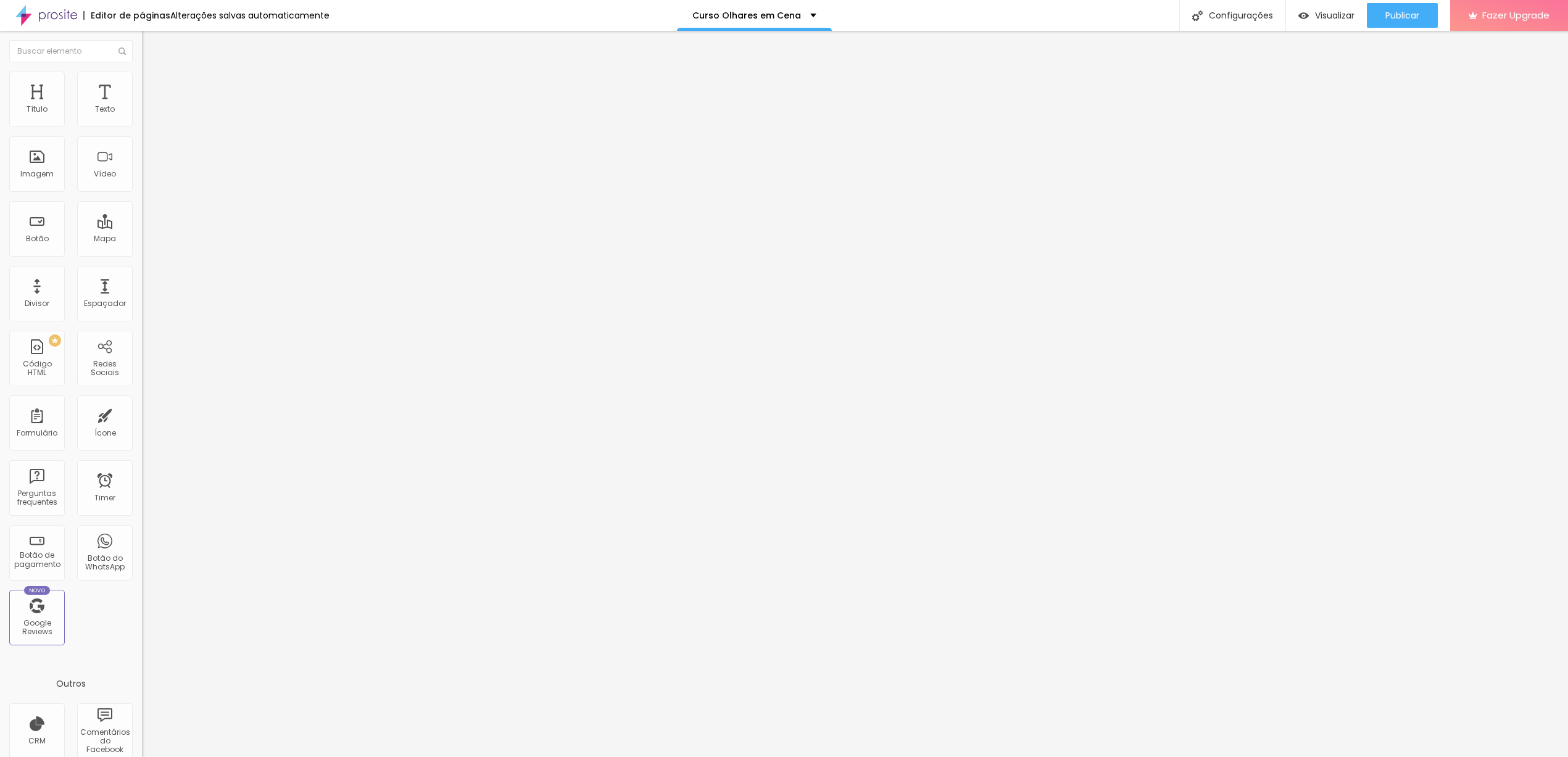
type input "8"
type input "1"
type input "18"
click at [1380, 15] on button "Publicar" at bounding box center [1402, 15] width 71 height 24
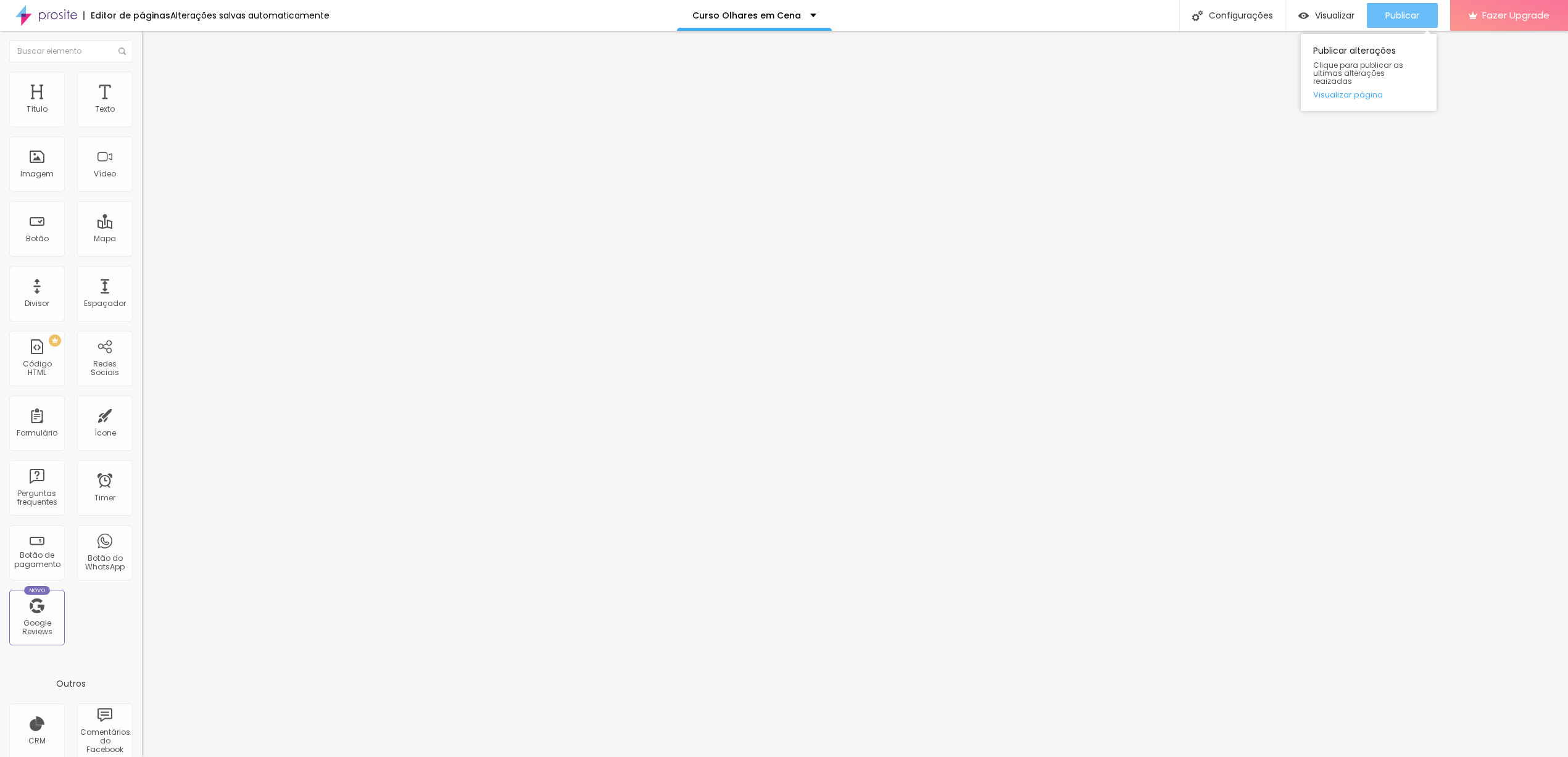
click at [1391, 3] on div "Publicar" at bounding box center [1402, 15] width 34 height 24
click at [142, 254] on input "[URL][DOMAIN_NAME]" at bounding box center [216, 247] width 148 height 13
